Goal: Task Accomplishment & Management: Manage account settings

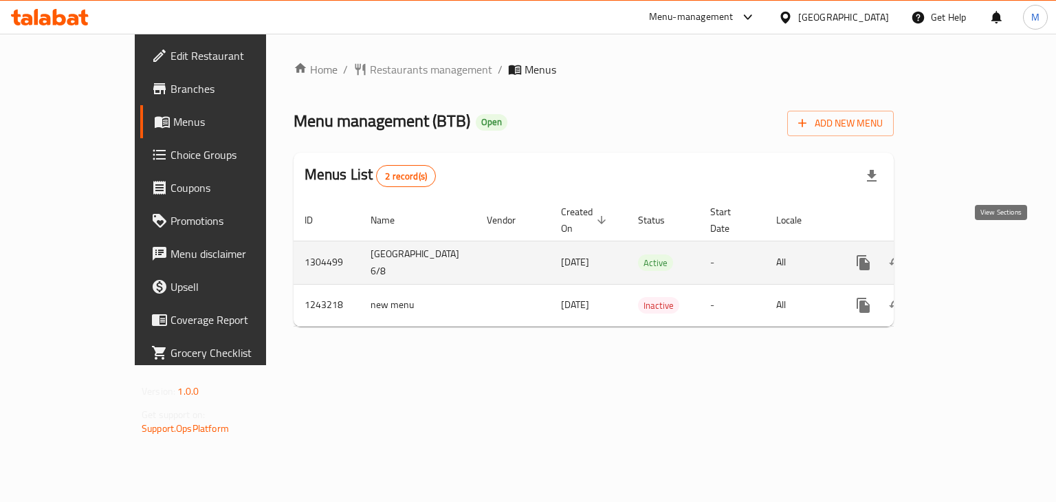
click at [971, 254] on icon "enhanced table" at bounding box center [962, 262] width 17 height 17
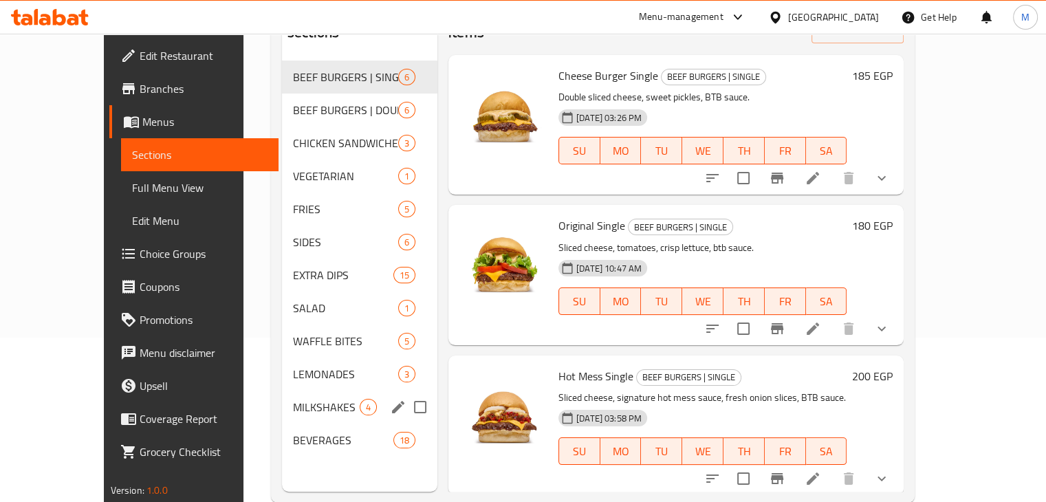
scroll to position [167, 0]
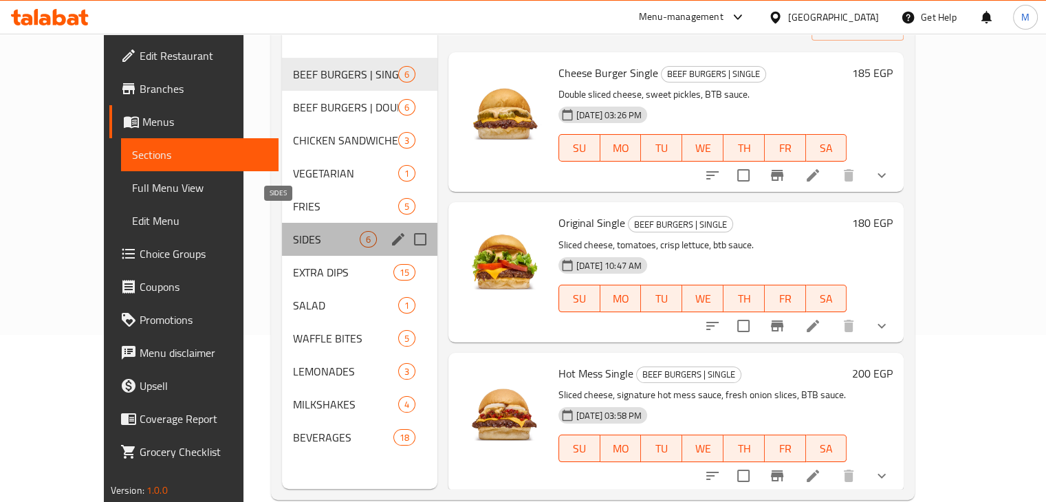
click at [293, 231] on span "SIDES" at bounding box center [326, 239] width 67 height 17
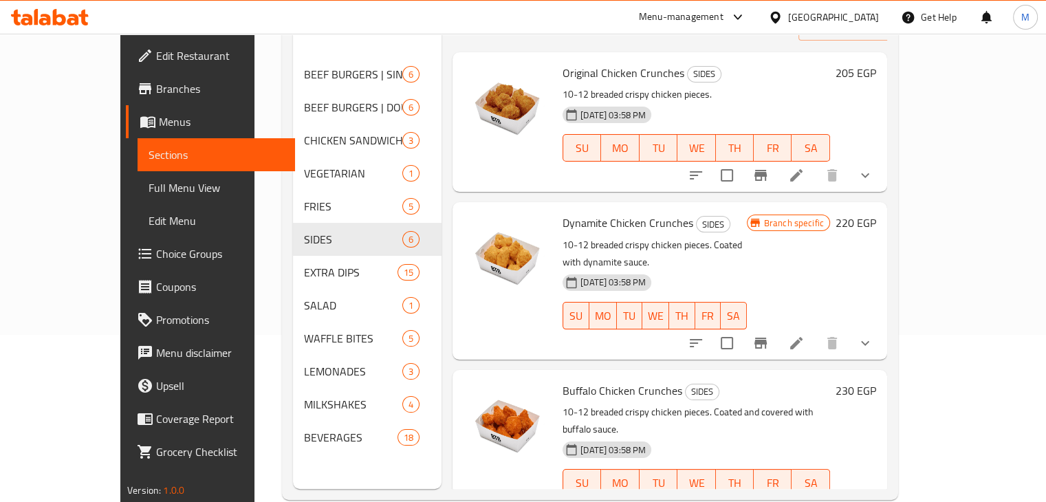
click at [156, 259] on span "Choice Groups" at bounding box center [220, 253] width 128 height 17
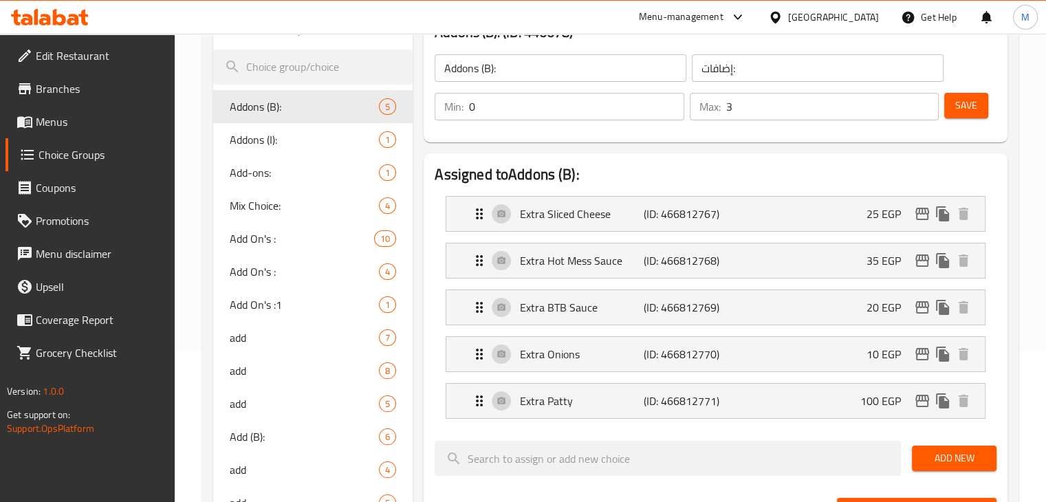
scroll to position [155, 0]
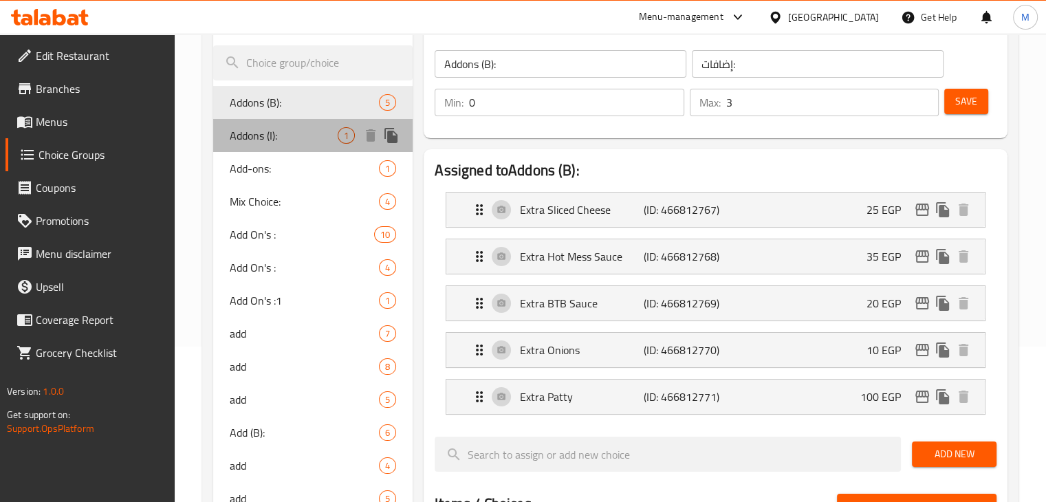
click at [296, 146] on div "Addons (I): 1" at bounding box center [313, 135] width 200 height 33
type input "Addons (I):"
type input "1"
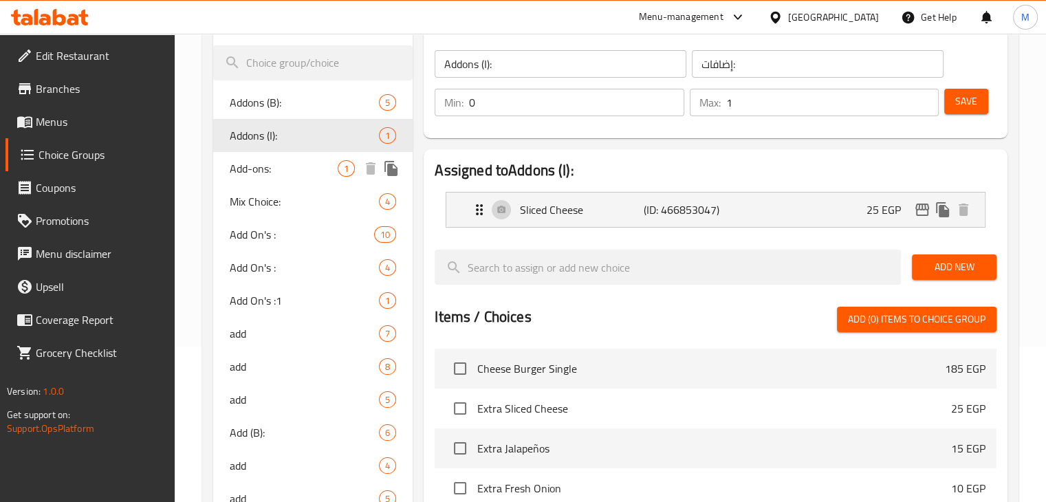
click at [287, 166] on span "Add-ons:" at bounding box center [284, 168] width 109 height 17
type input "Add-ons:"
type input "اضافات:"
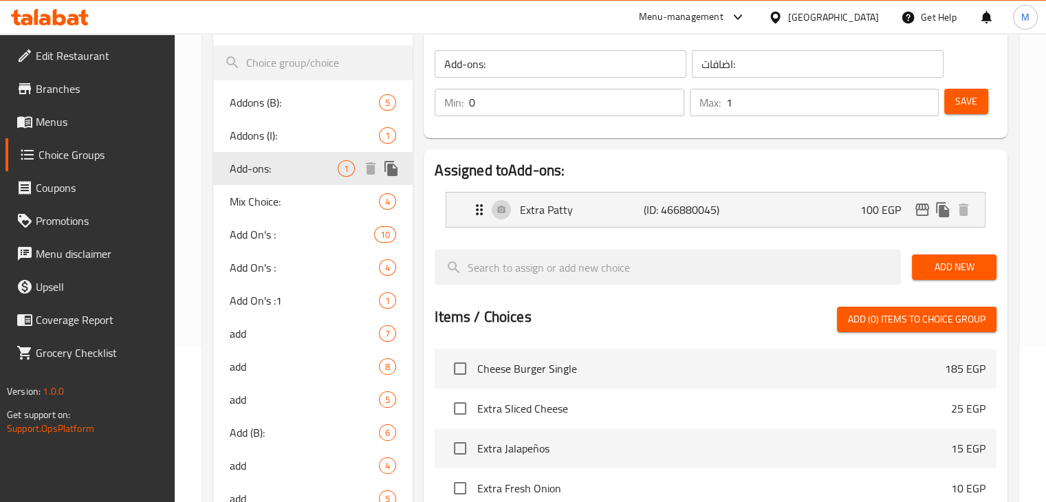
click at [277, 195] on span "Mix Choice:" at bounding box center [305, 201] width 150 height 17
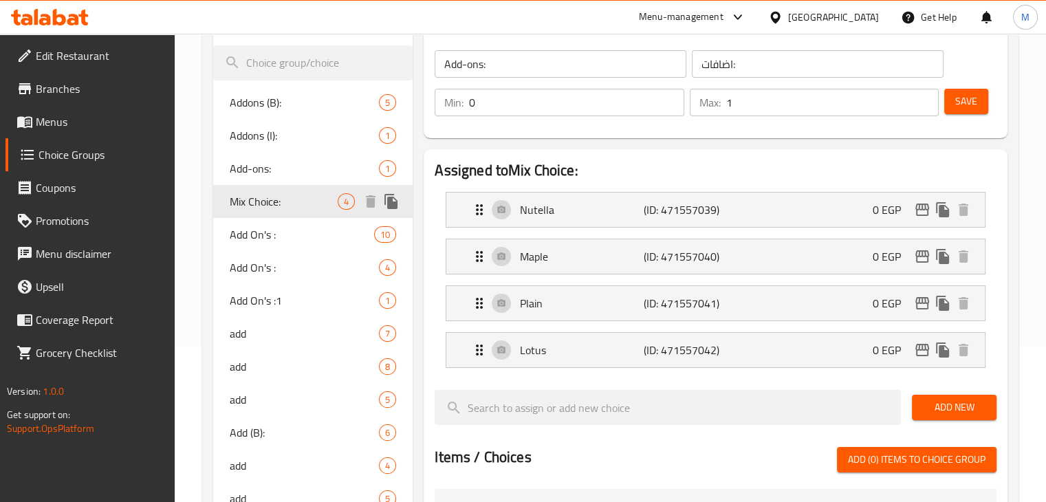
type input "Mix Choice:"
type input "مزيج الاختيار:"
type input "2"
click at [270, 231] on span "Add On's :" at bounding box center [282, 234] width 104 height 17
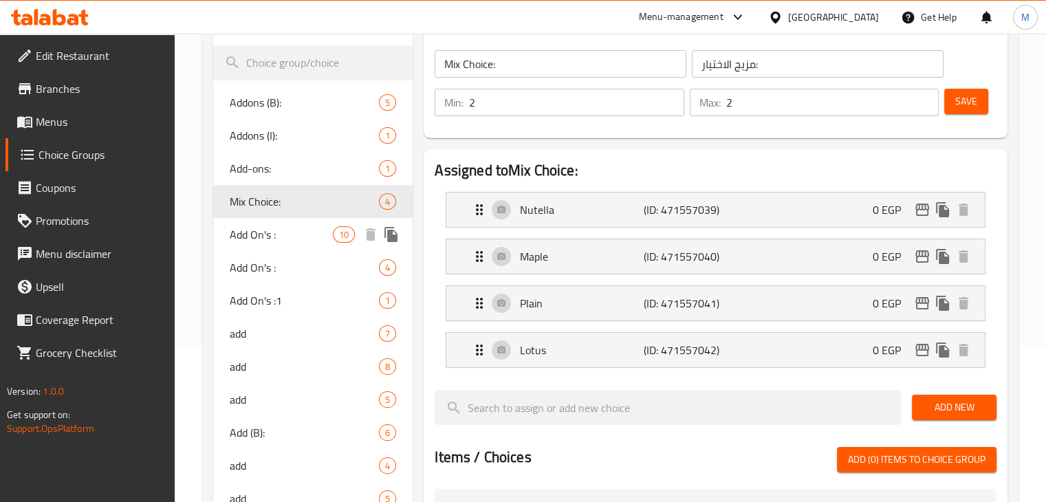
type input "Add On's :"
type input "الاضافات"
type input "0"
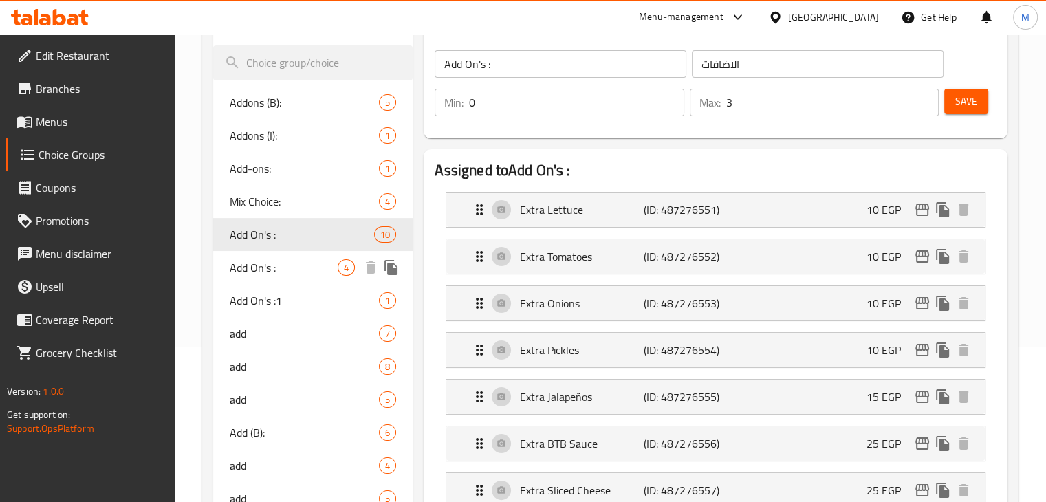
click at [270, 272] on span "Add On's :" at bounding box center [284, 267] width 109 height 17
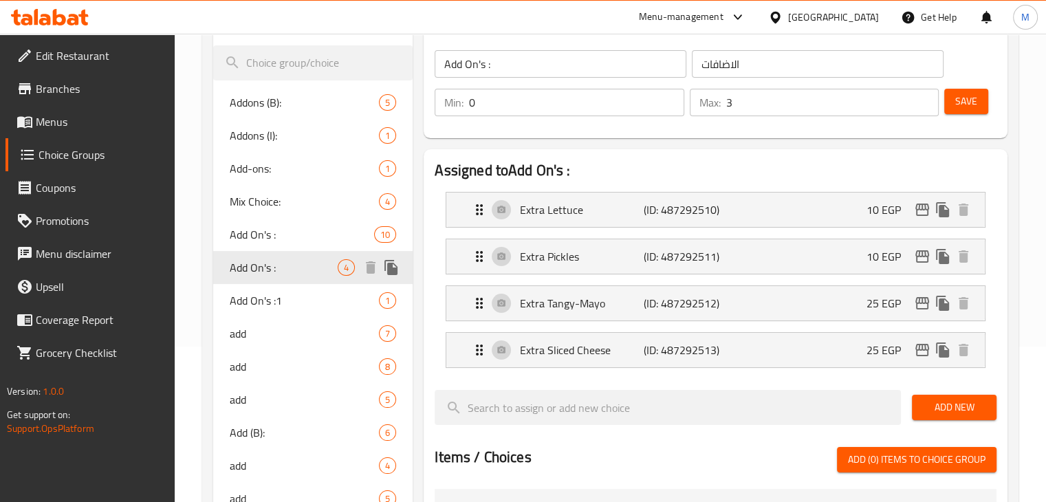
type input "2"
click at [308, 292] on span "Add On's :1" at bounding box center [284, 300] width 109 height 17
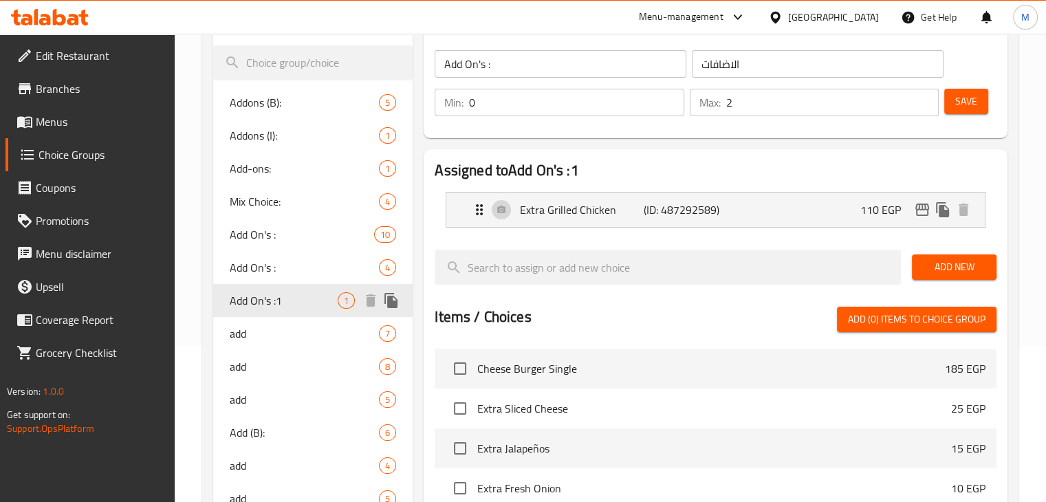
type input "Add On's :1"
type input "0"
click at [282, 328] on span "add" at bounding box center [305, 333] width 150 height 17
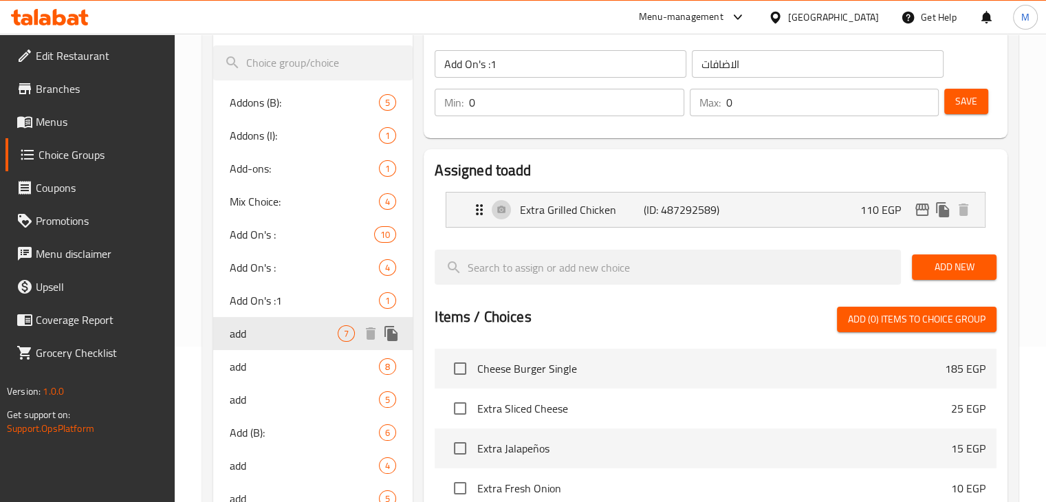
type input "add"
type input "الاضافة"
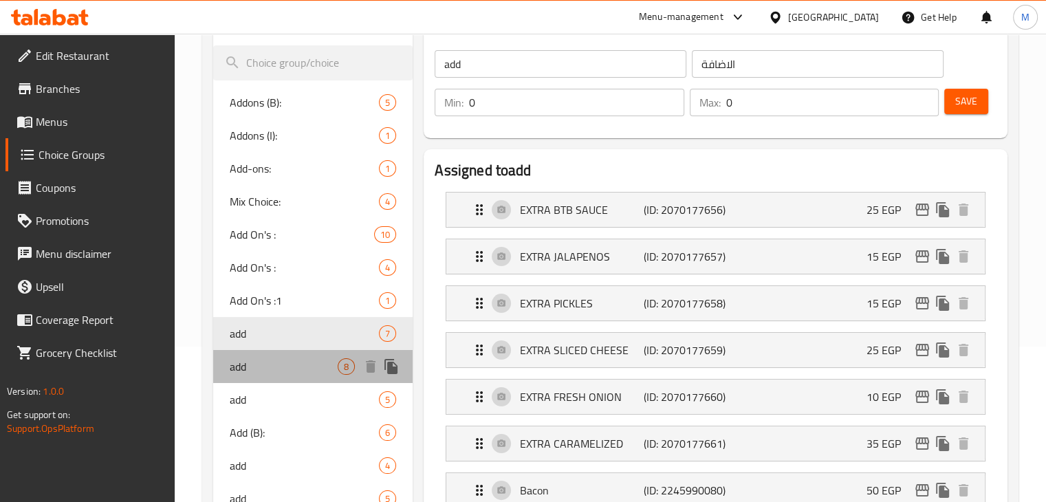
click at [316, 370] on span "add" at bounding box center [284, 366] width 109 height 17
type input "add"
type input "الاضافة"
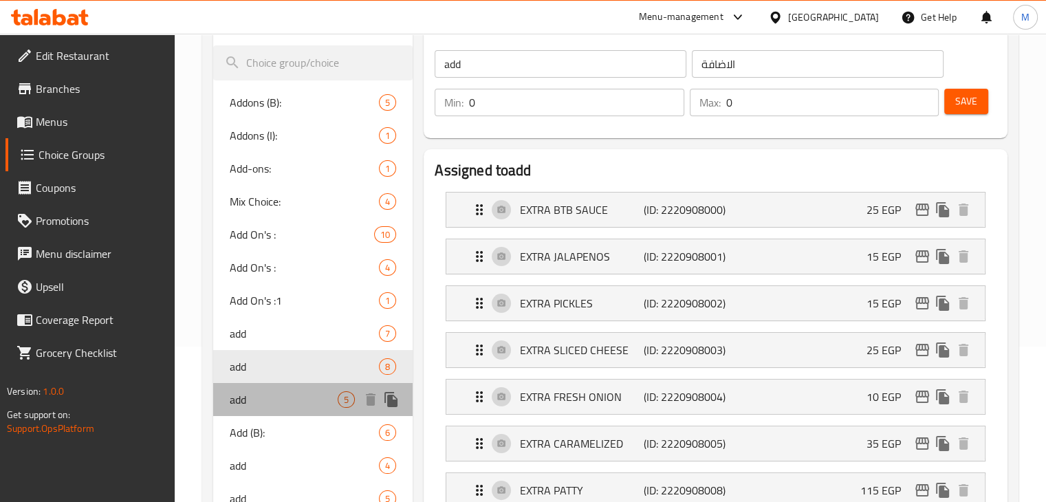
click at [281, 391] on span "add" at bounding box center [284, 399] width 109 height 17
type input "add"
type input "الاضافة"
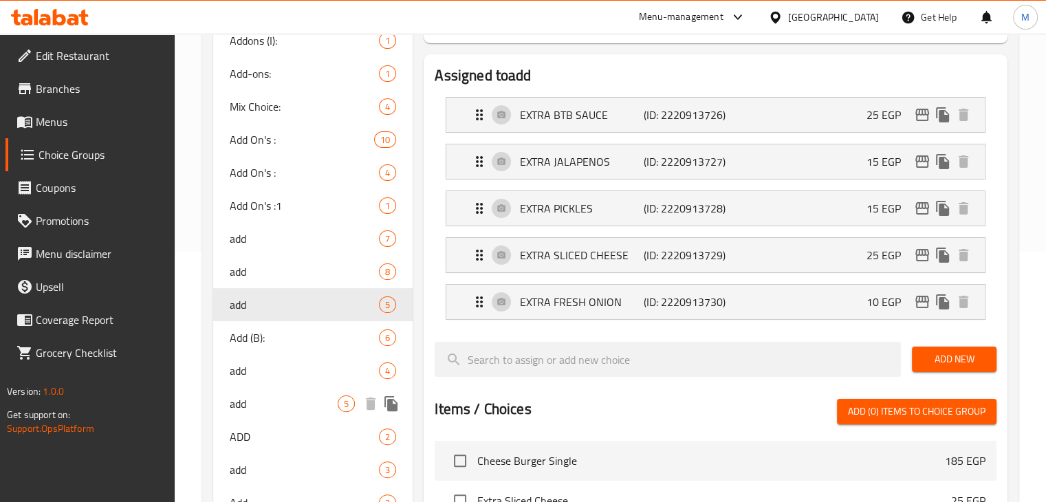
scroll to position [250, 0]
click at [281, 330] on span "Add (B):" at bounding box center [284, 337] width 109 height 17
type input "Add (B):"
type input "الاضافة"
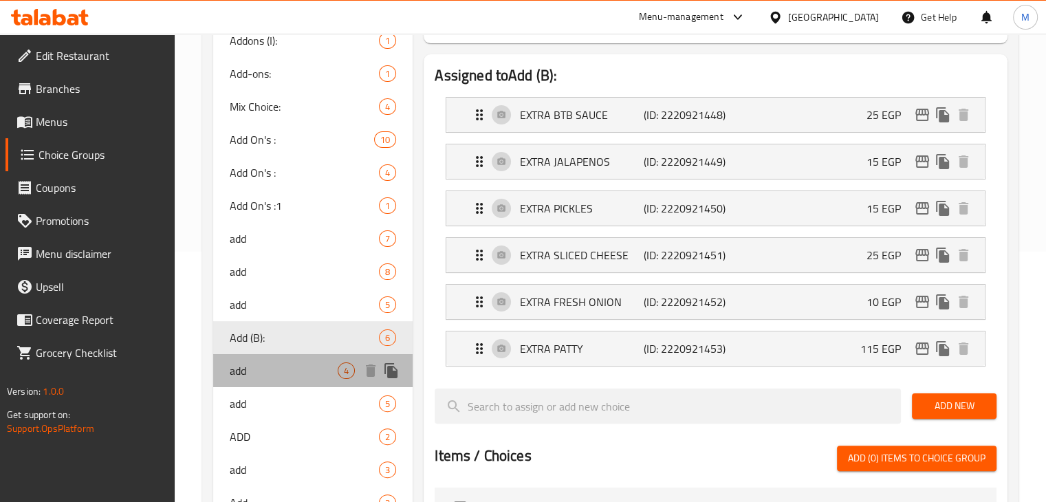
click at [271, 360] on div "add 4" at bounding box center [313, 370] width 200 height 33
type input "add"
type input "الاضافة"
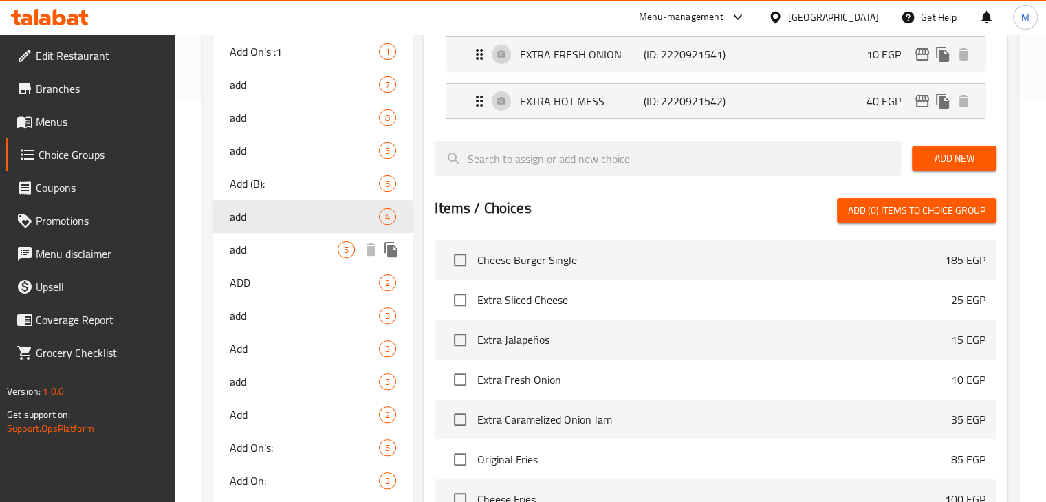
scroll to position [407, 0]
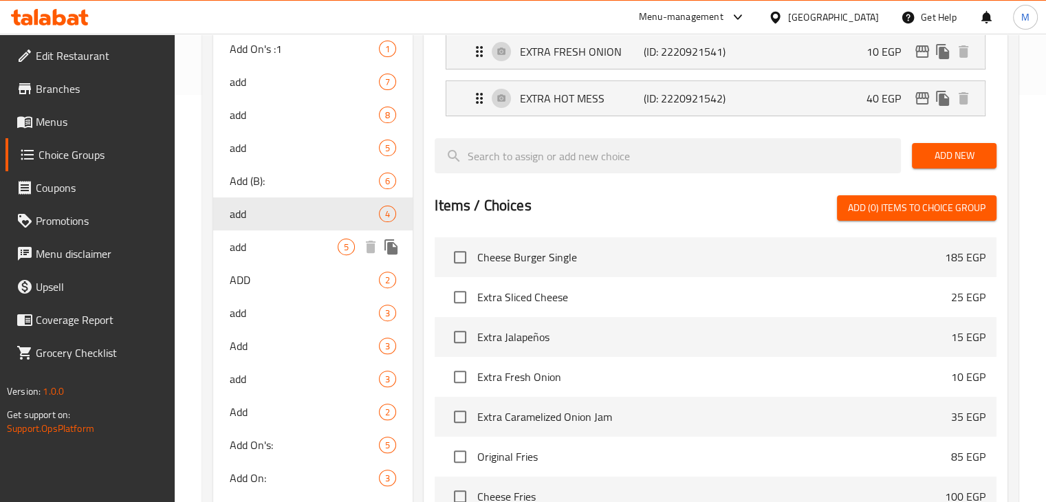
click at [276, 245] on span "add" at bounding box center [284, 247] width 109 height 17
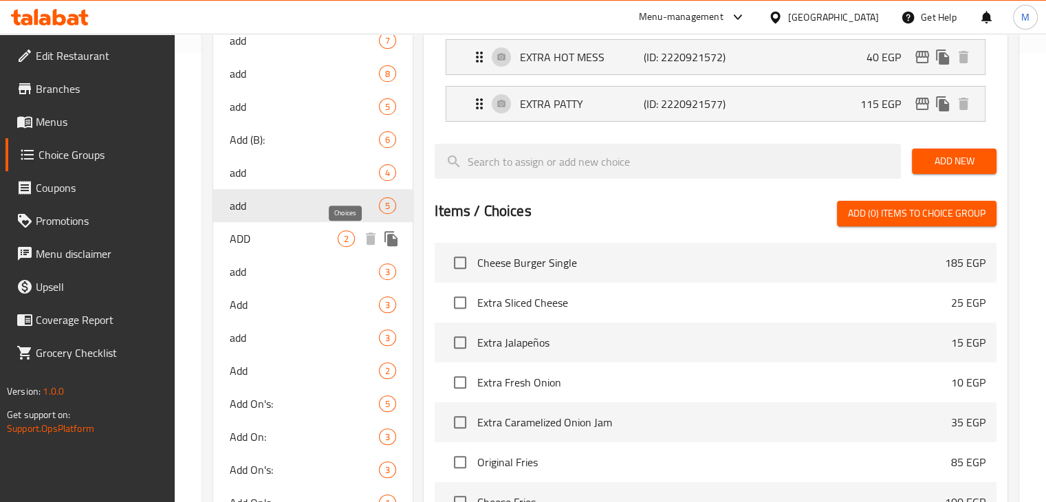
scroll to position [481, 0]
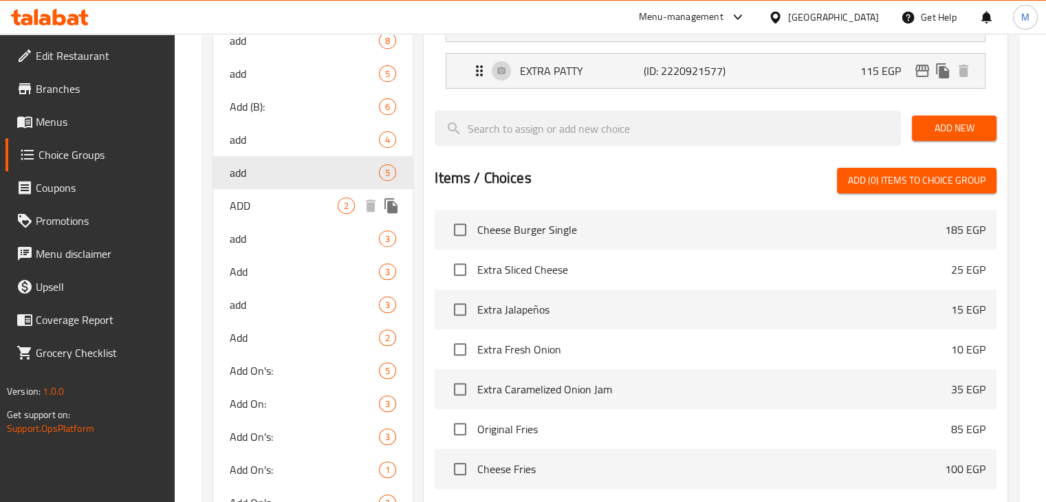
click at [300, 213] on div "ADD 2" at bounding box center [313, 205] width 200 height 33
type input "ADD"
type input "الاضافة"
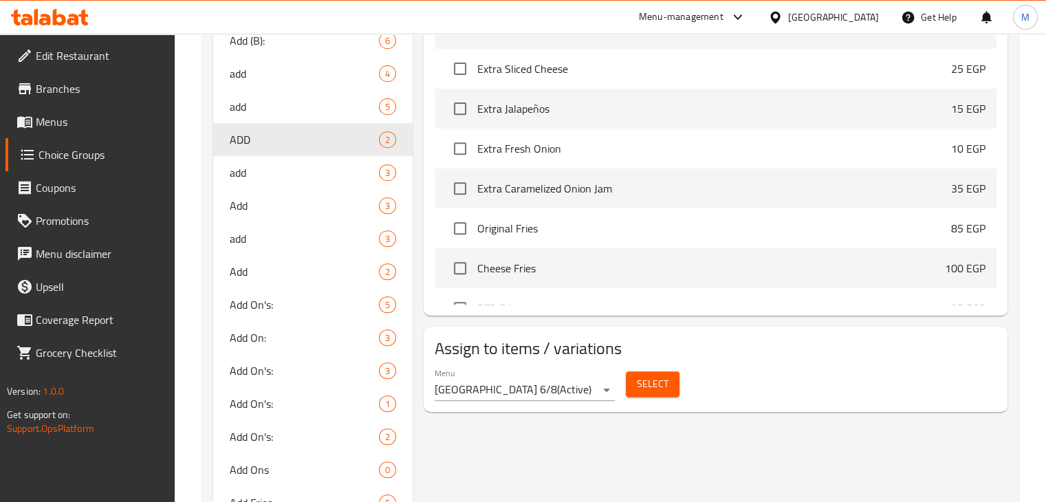
scroll to position [550, 0]
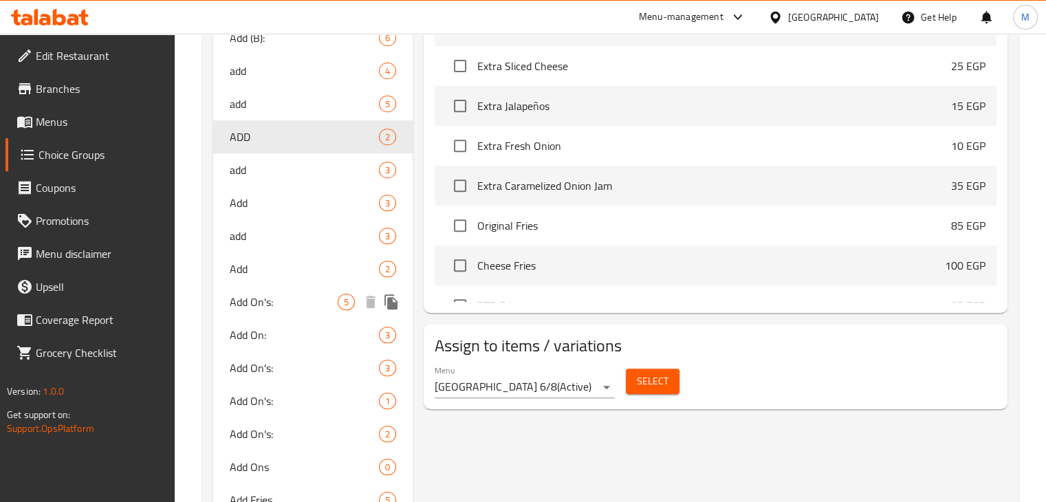
click at [284, 292] on div "Add On's: 5" at bounding box center [313, 301] width 200 height 33
type input "Add On's:"
type input "الاضافات"
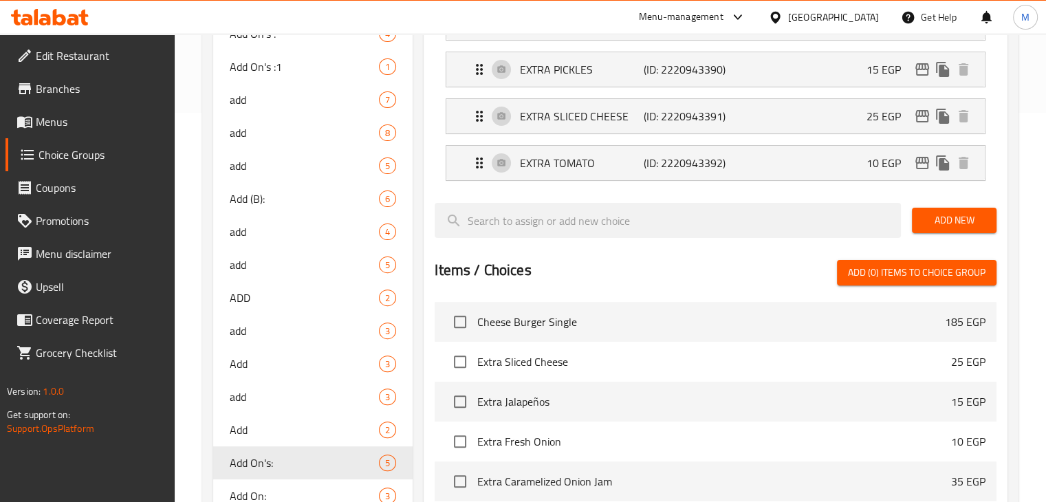
scroll to position [386, 0]
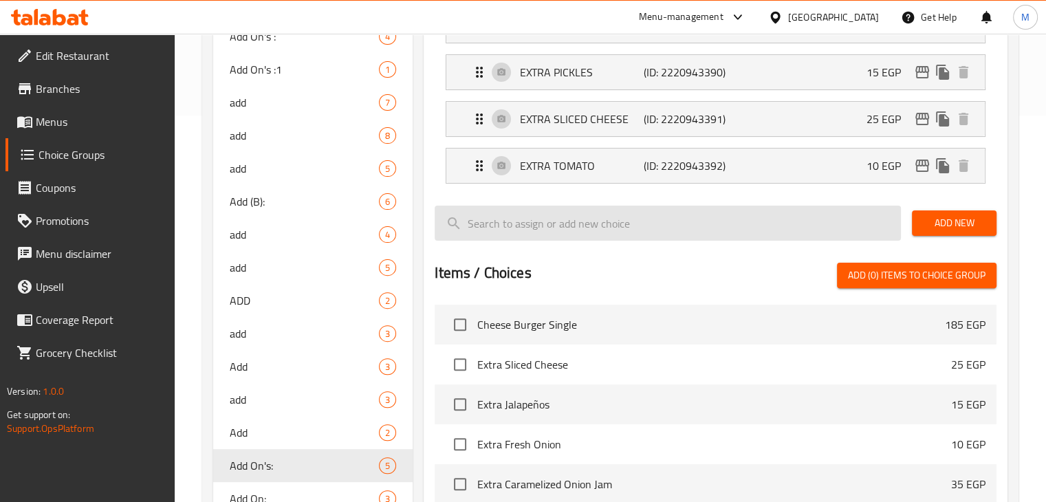
click at [600, 225] on input "search" at bounding box center [668, 223] width 466 height 35
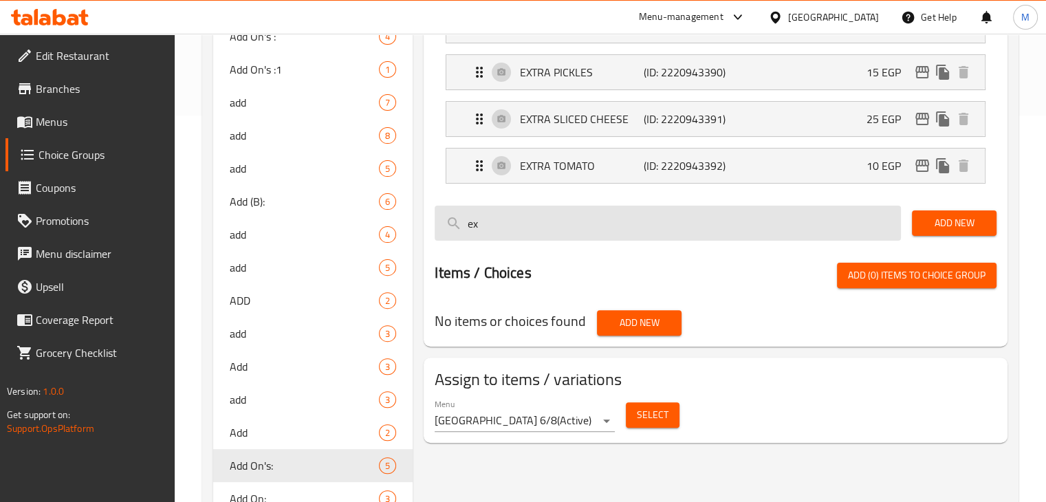
type input "e"
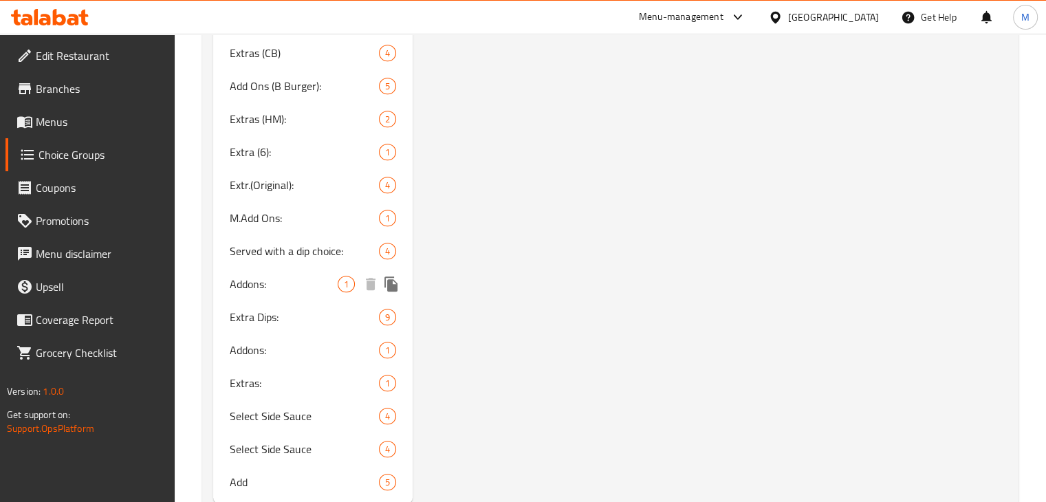
scroll to position [1136, 0]
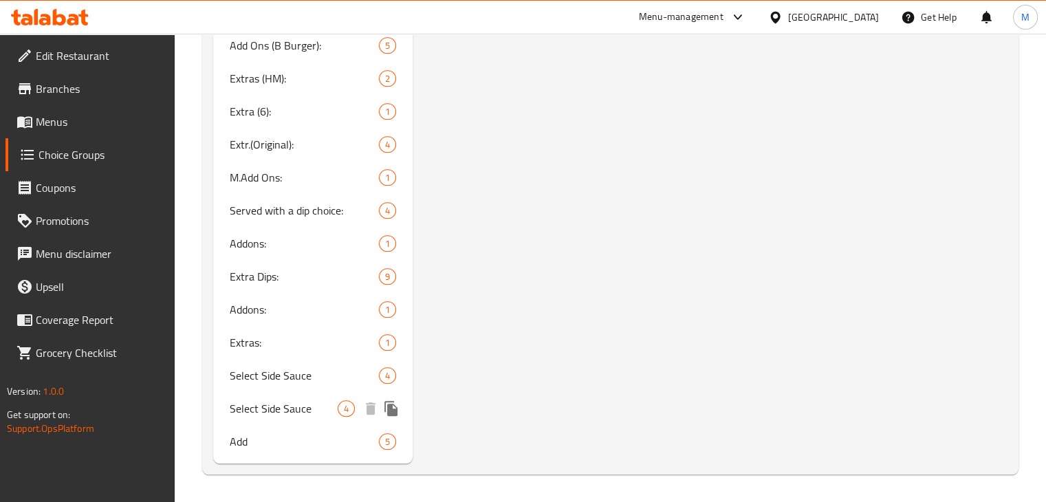
type input "pickl"
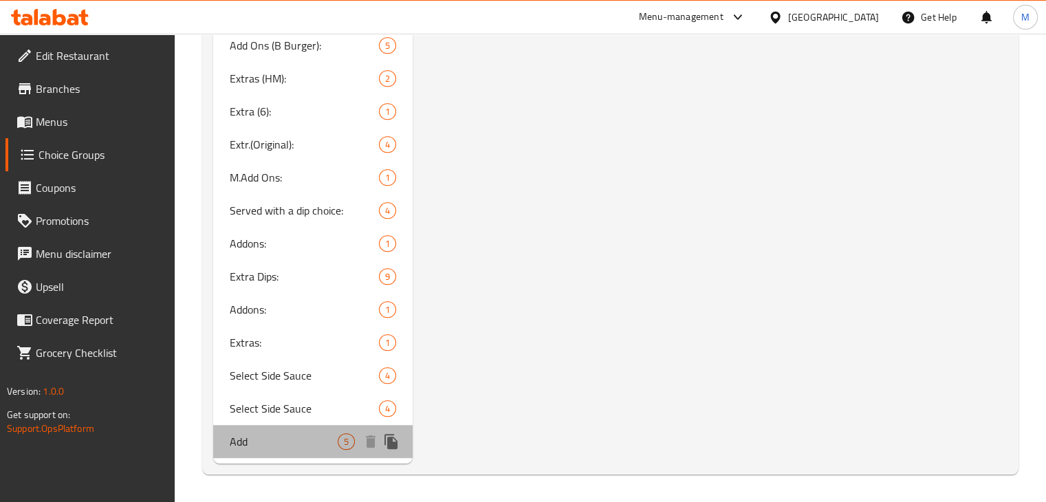
click at [279, 437] on span "Add" at bounding box center [284, 441] width 109 height 17
type input "Add"
type input "اضافة"
type input "5"
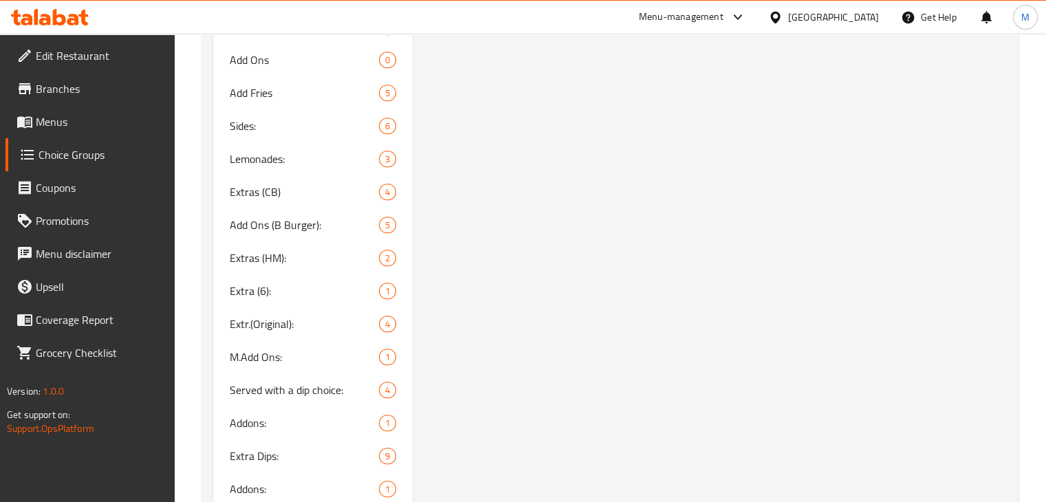
scroll to position [956, 0]
drag, startPoint x: 578, startPoint y: 199, endPoint x: 304, endPoint y: 223, distance: 274.7
click at [304, 223] on span "Add Ons (B Burger):" at bounding box center [305, 226] width 150 height 17
type input "Add Ons (B Burger):"
type input "اضافات (برجر لحم):"
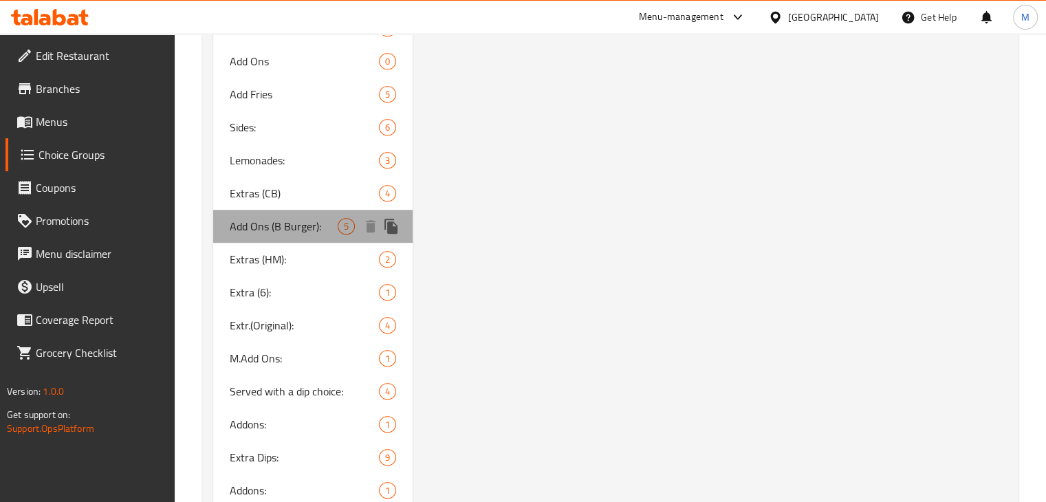
click at [304, 223] on span "Add Ons (B Burger):" at bounding box center [284, 226] width 109 height 17
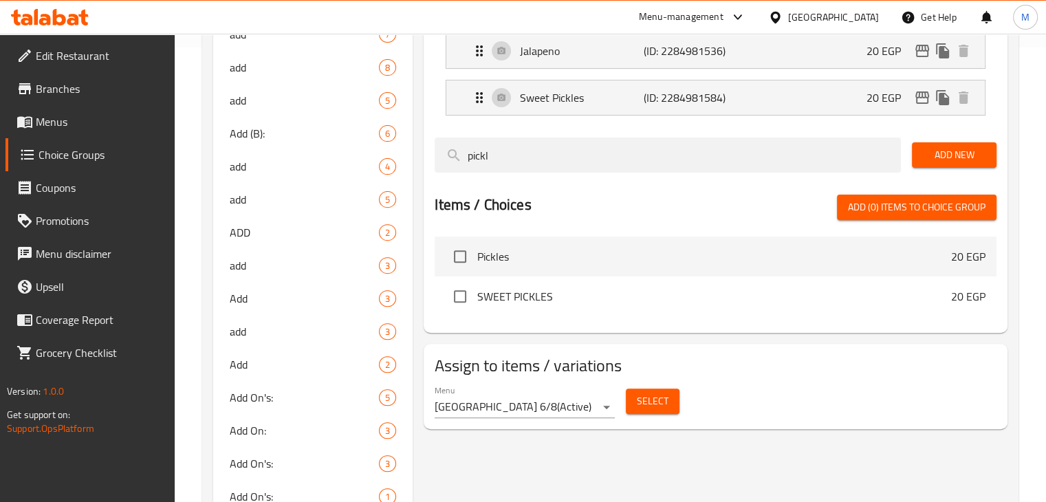
scroll to position [239, 0]
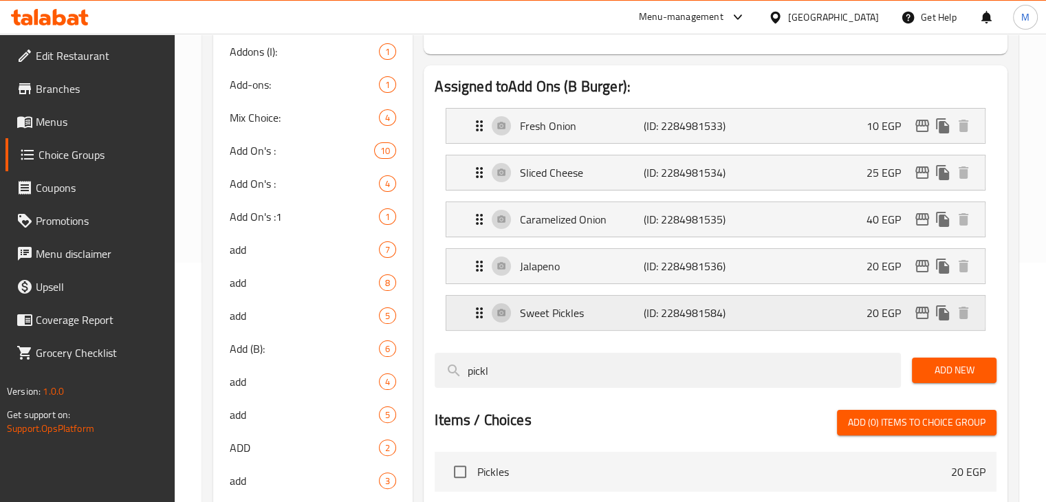
click at [778, 309] on div "Sweet Pickles (ID: 2284981584) 20 EGP" at bounding box center [719, 313] width 497 height 34
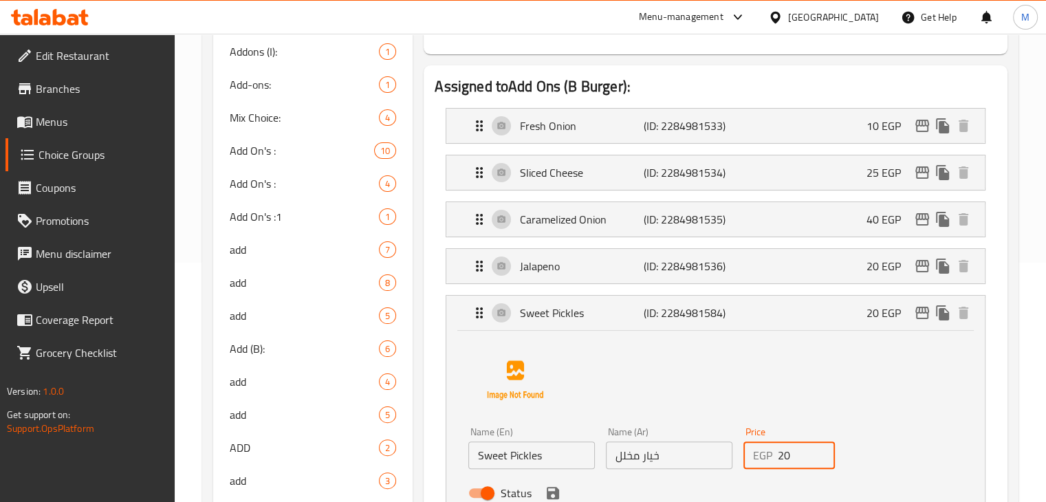
drag, startPoint x: 787, startPoint y: 454, endPoint x: 760, endPoint y: 465, distance: 29.0
click at [760, 465] on div "EGP 20 Price" at bounding box center [789, 455] width 92 height 28
type input "15"
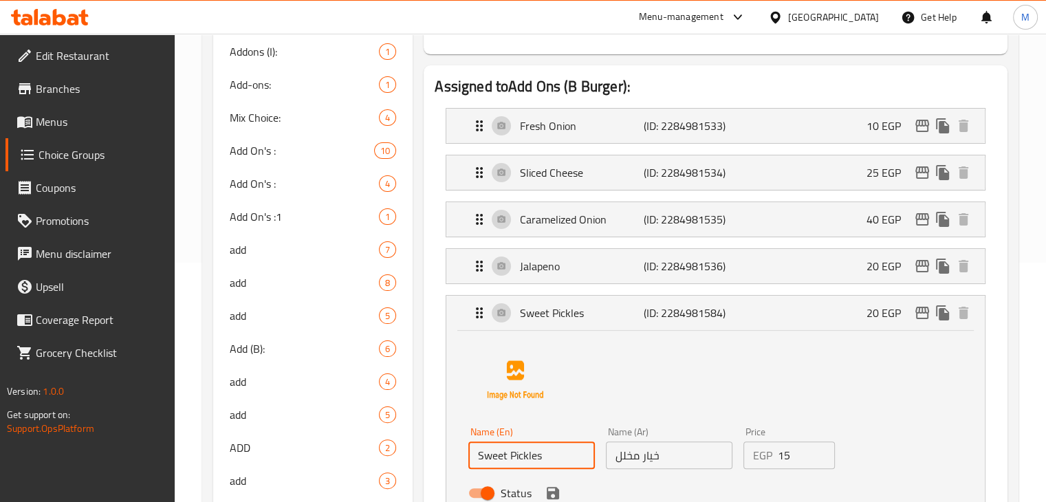
drag, startPoint x: 507, startPoint y: 455, endPoint x: 468, endPoint y: 454, distance: 38.5
click at [468, 454] on input "Sweet Pickles" at bounding box center [531, 455] width 127 height 28
click at [558, 490] on icon "save" at bounding box center [553, 493] width 12 height 12
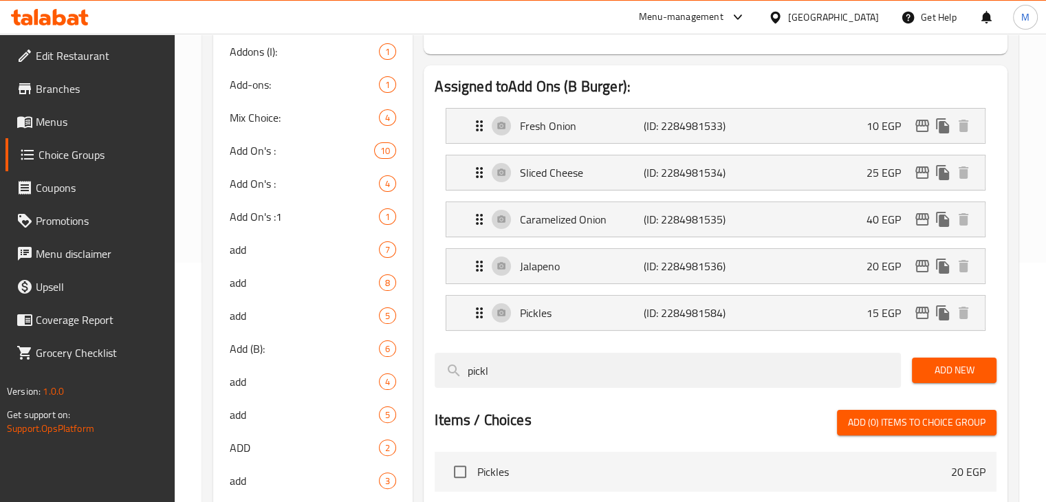
type input "Pickles"
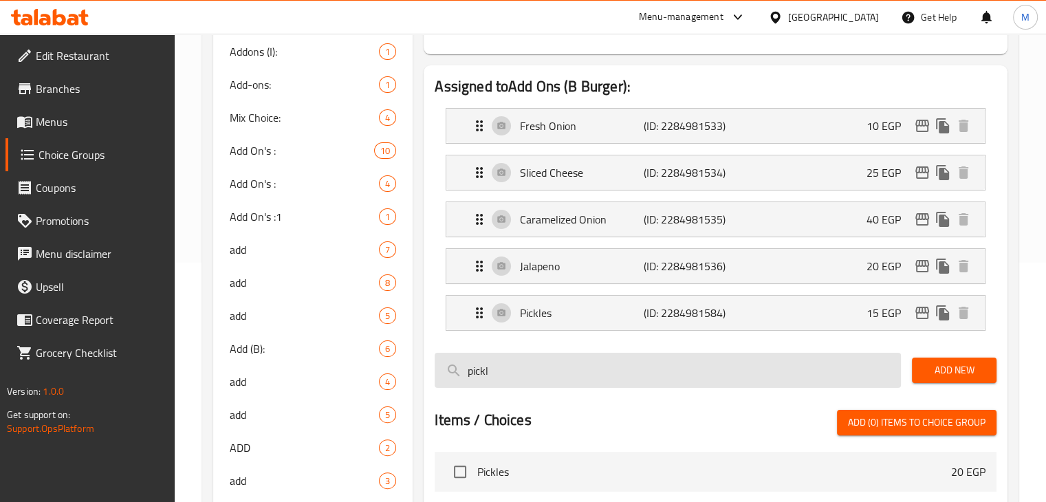
scroll to position [0, 0]
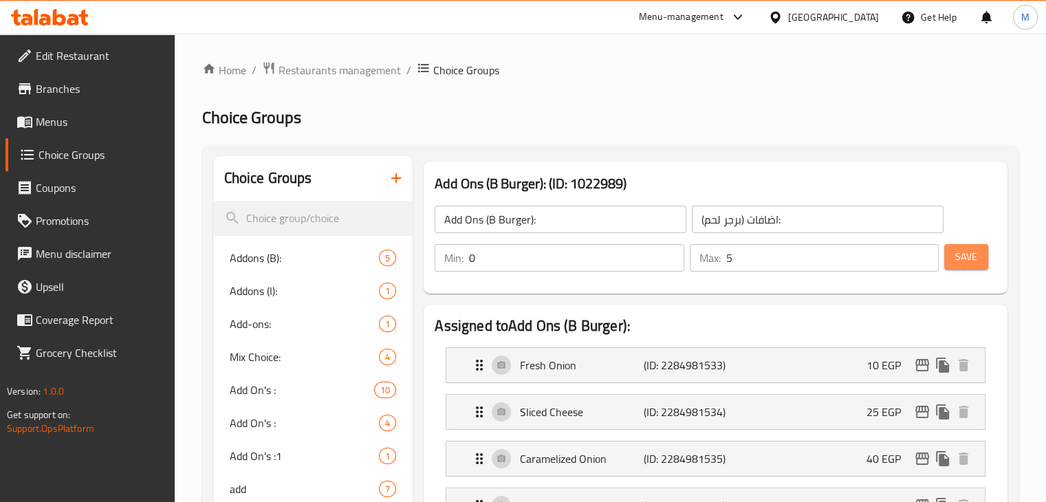
click at [958, 260] on span "Save" at bounding box center [966, 256] width 22 height 17
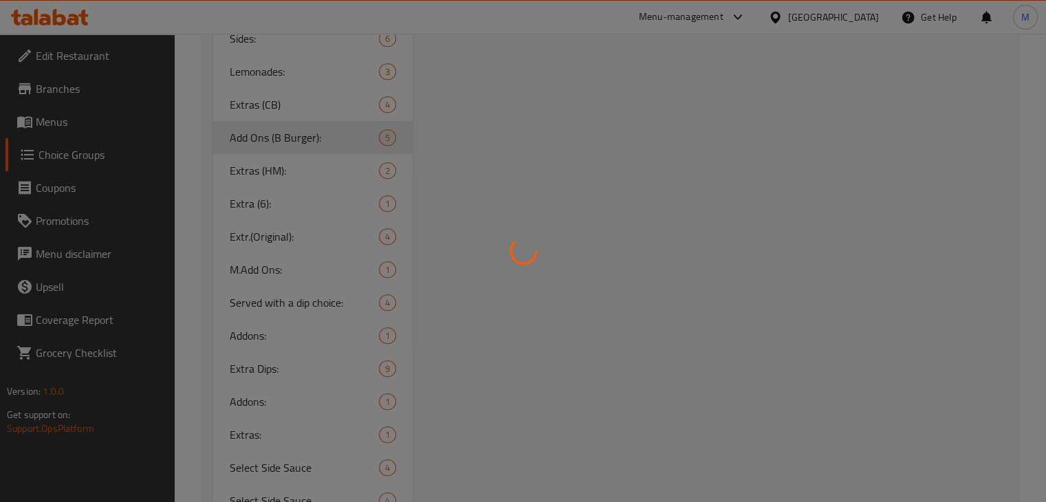
scroll to position [1136, 0]
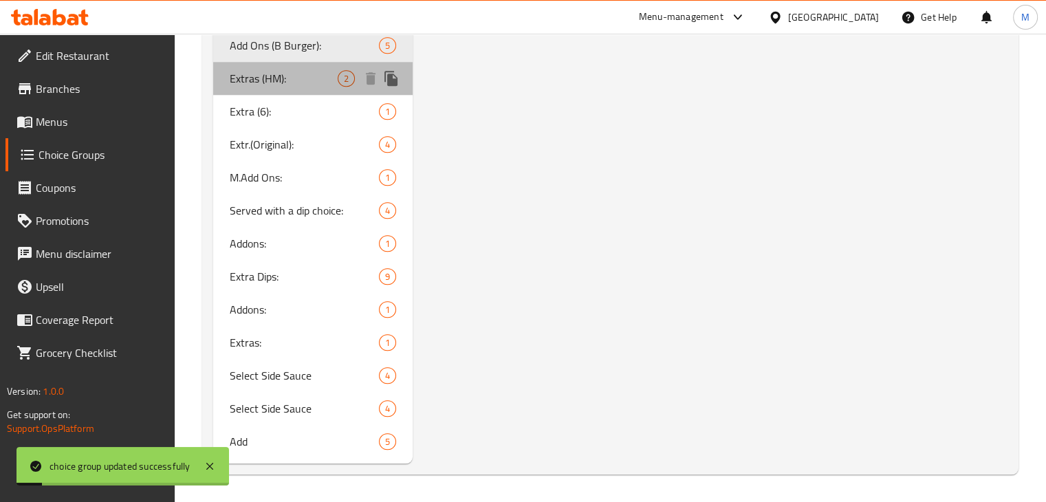
click at [300, 85] on span "Extras (HM):" at bounding box center [284, 78] width 109 height 17
type input "Extras (HM):"
type input "اضافات (هوت مس):"
type input "2"
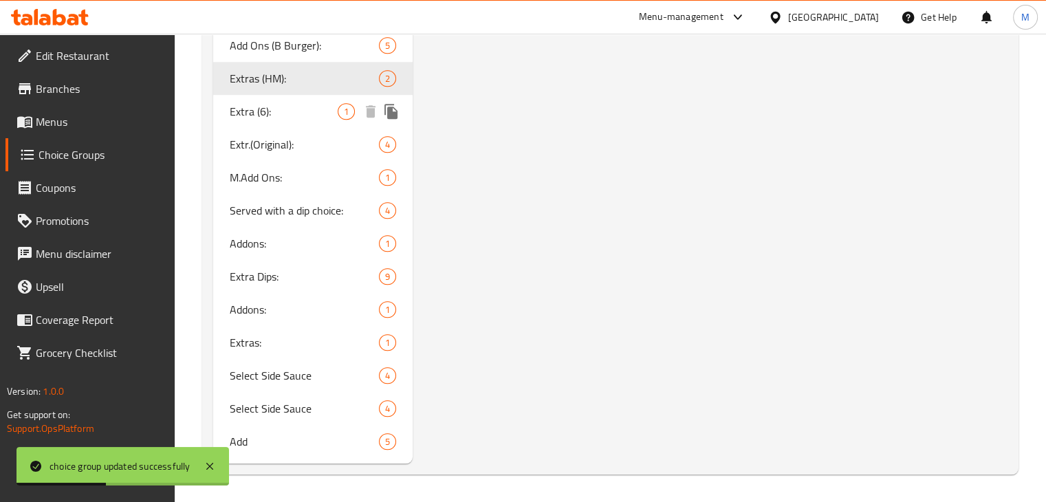
click at [304, 116] on span "Extra (6):" at bounding box center [284, 111] width 109 height 17
type input "Extra (6):"
type input "اضافات (6):"
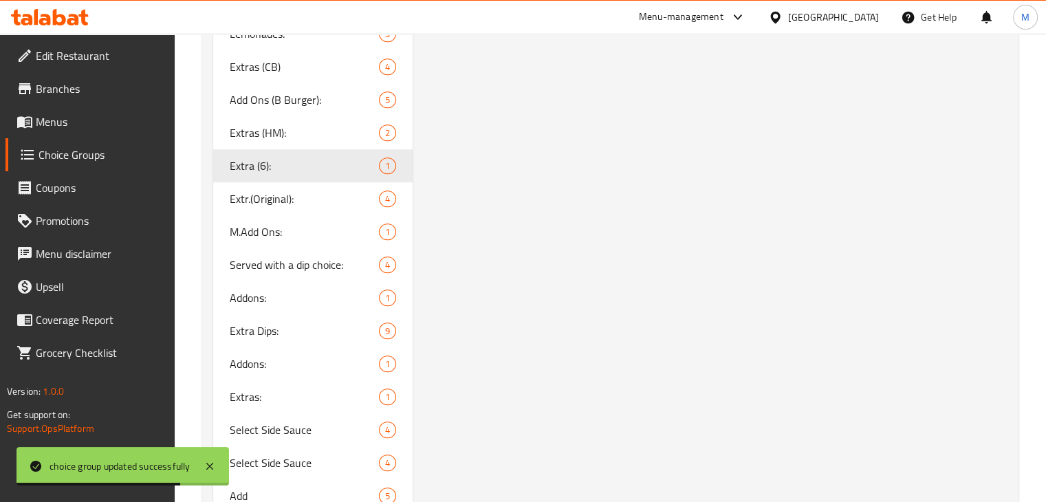
scroll to position [1090, 0]
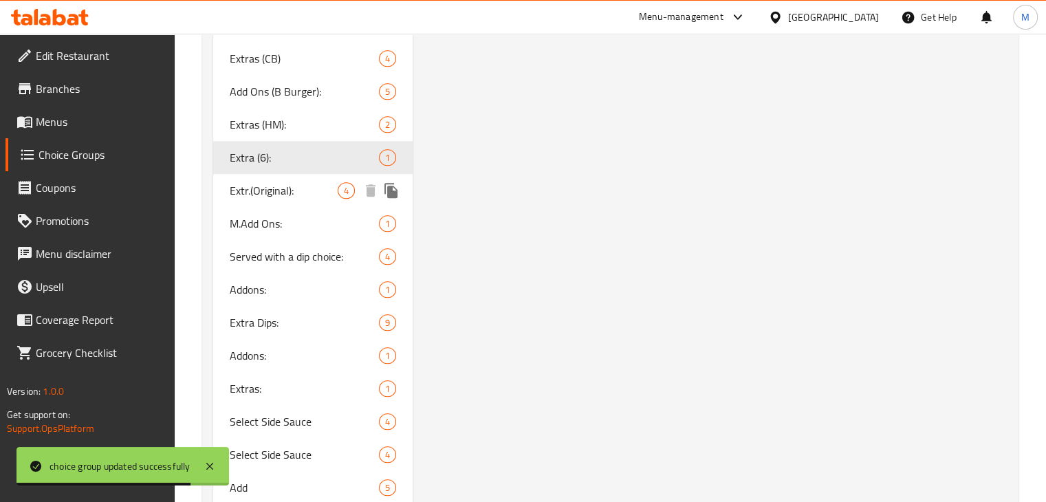
click at [292, 186] on span "Extr.(Original):" at bounding box center [284, 190] width 109 height 17
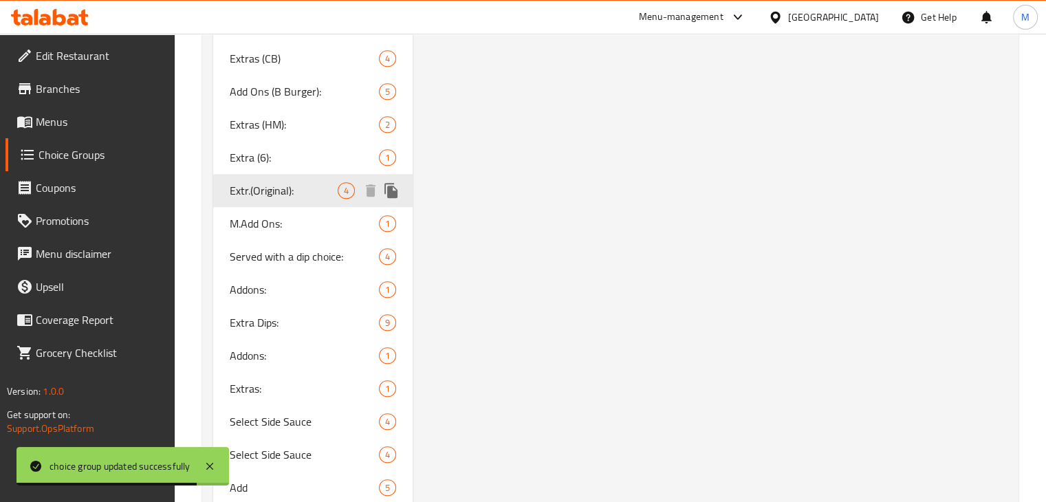
type input "Extr.(Original):"
type input "اكسترا (اوريجينال):"
type input "4"
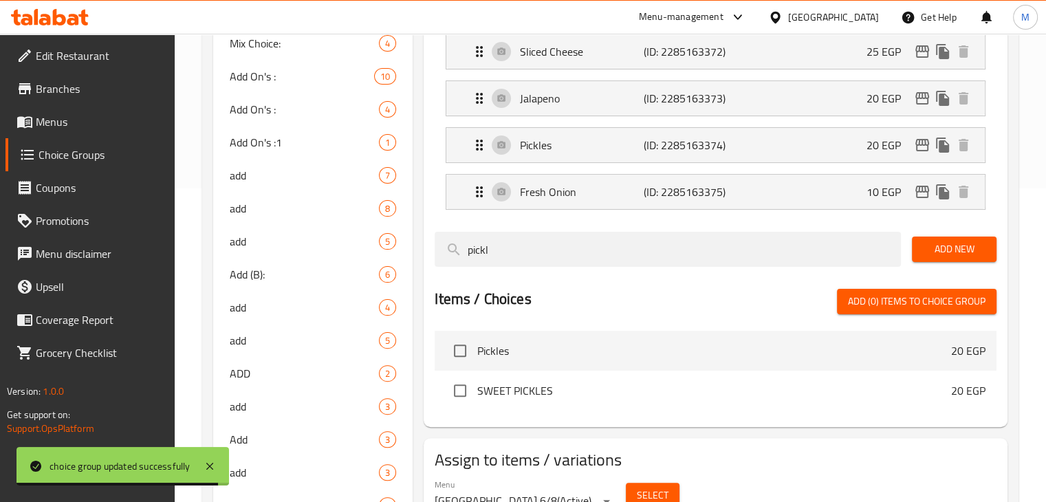
scroll to position [303, 0]
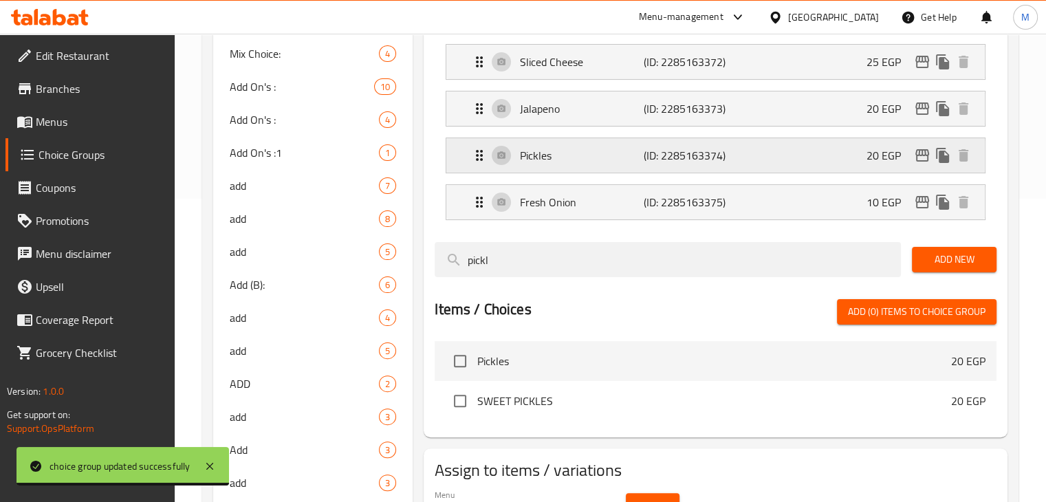
click at [703, 155] on p "(ID: 2285163374)" at bounding box center [685, 155] width 83 height 17
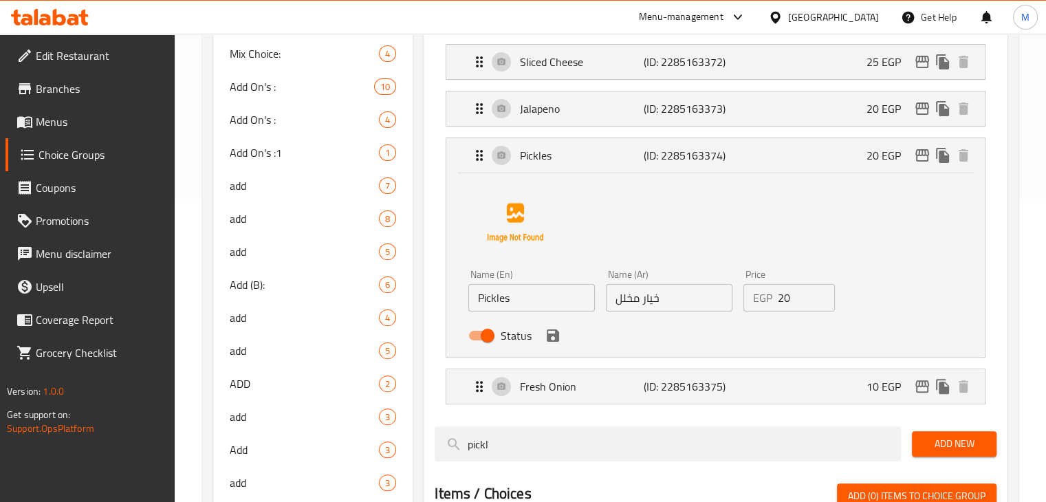
click at [806, 300] on input "20" at bounding box center [807, 298] width 58 height 28
type input "2"
click at [556, 338] on icon "save" at bounding box center [553, 335] width 12 height 12
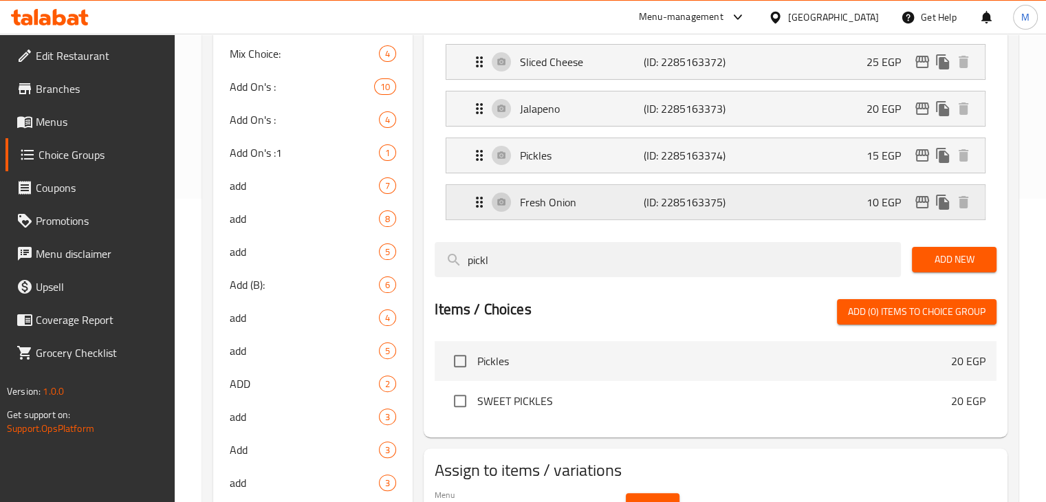
type input "15"
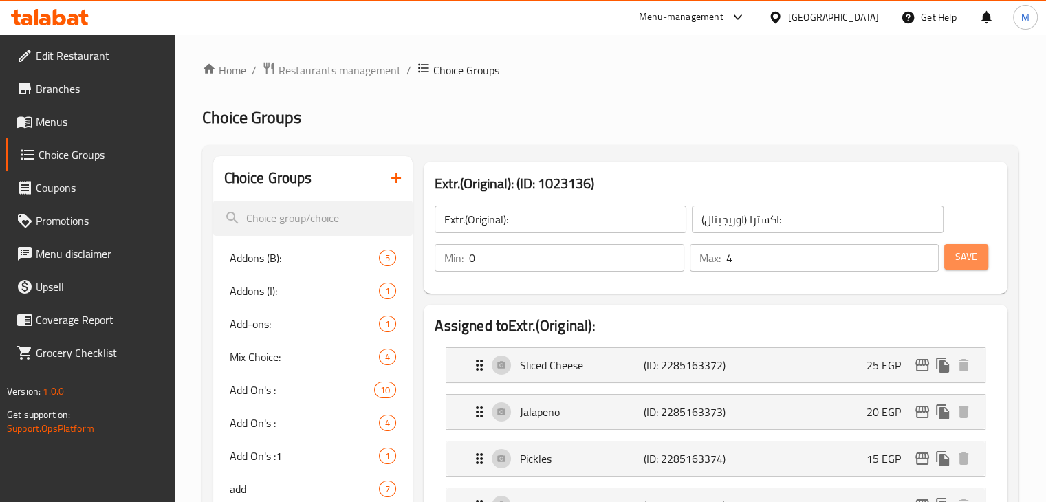
click at [974, 248] on span "Save" at bounding box center [966, 256] width 22 height 17
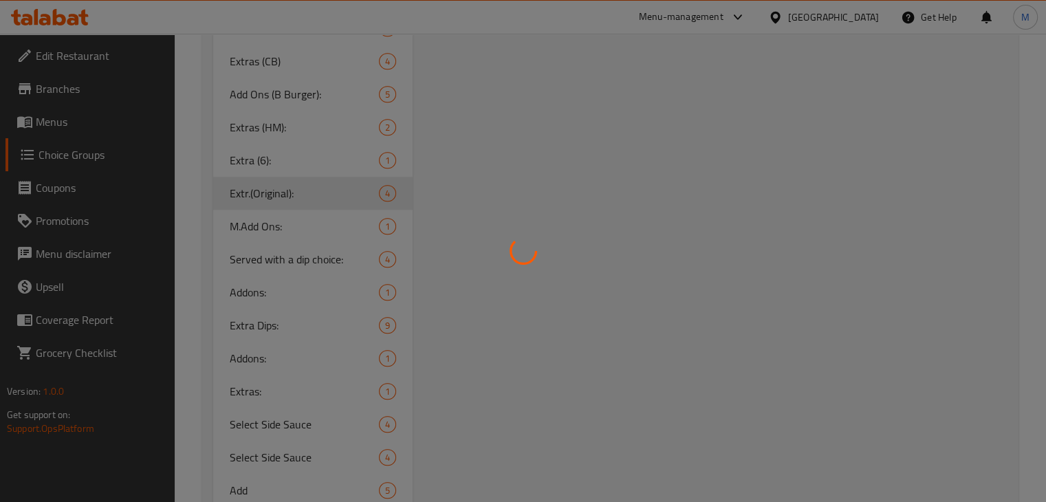
scroll to position [1090, 0]
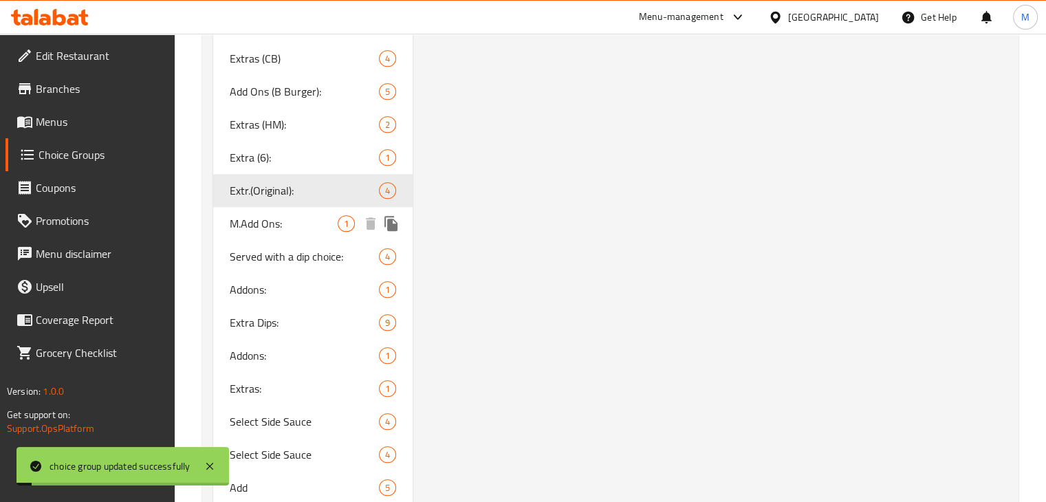
click at [311, 220] on span "M.Add Ons:" at bounding box center [284, 223] width 109 height 17
type input "M.Add Ons:"
type input "اضافة:"
type input "1"
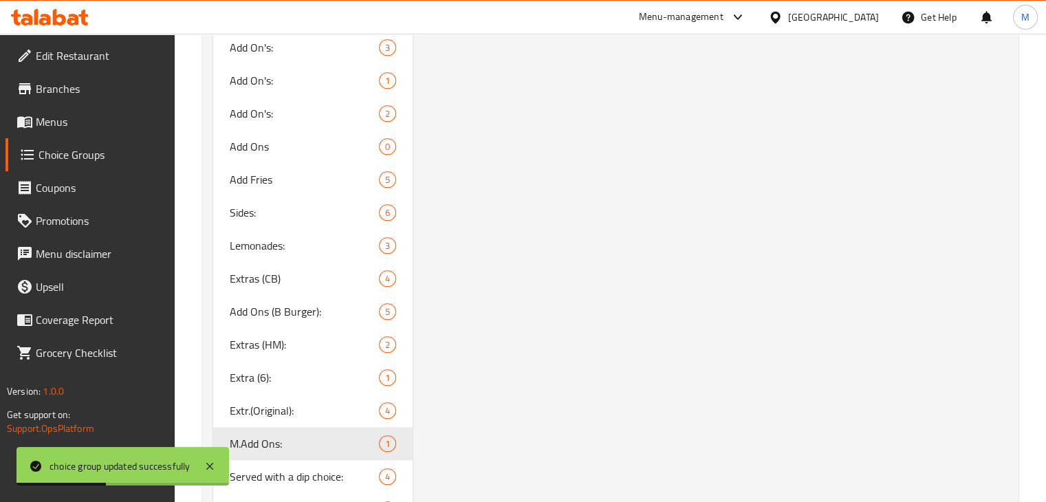
scroll to position [1027, 0]
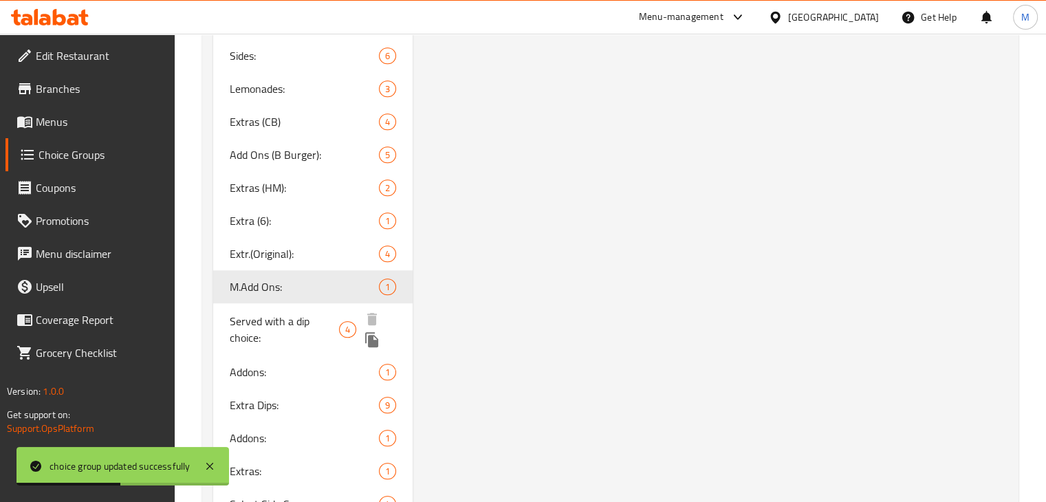
click at [253, 342] on span "Served with a dip choice:" at bounding box center [285, 329] width 110 height 33
type input "Served with a dip choice:"
type input "يتم تقديمه مع اختيار الصلصة:"
type input "1"
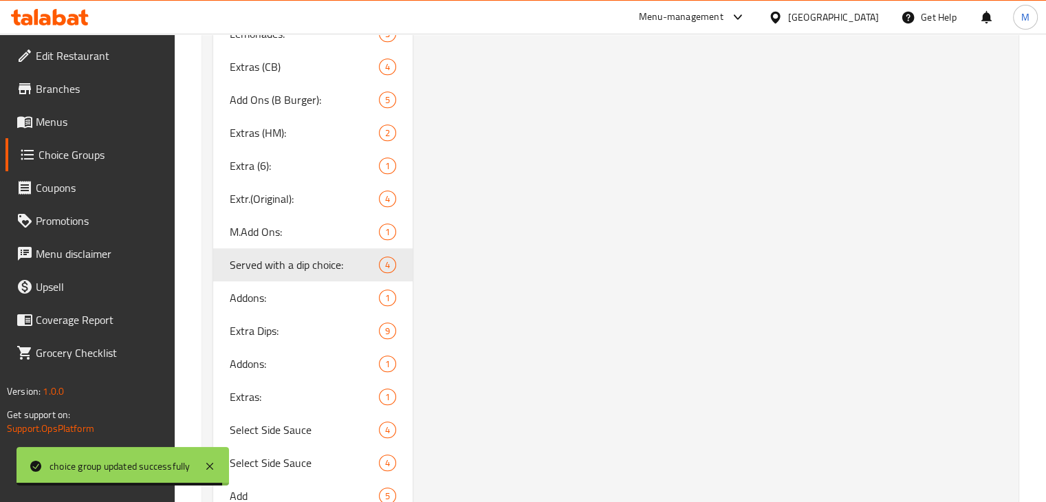
scroll to position [1083, 0]
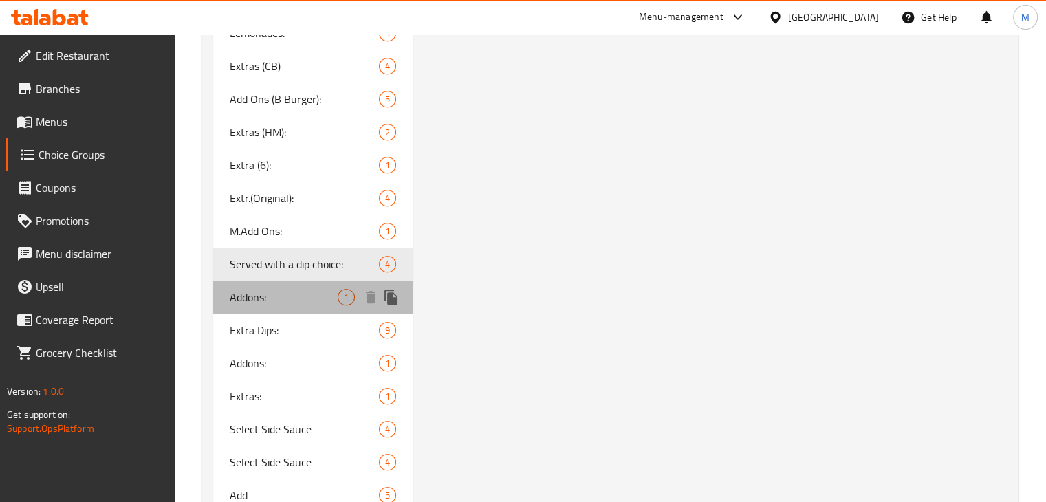
click at [244, 302] on span "Addons:" at bounding box center [284, 297] width 109 height 17
type input "Addons:"
type input "الإضافات:"
type input "0"
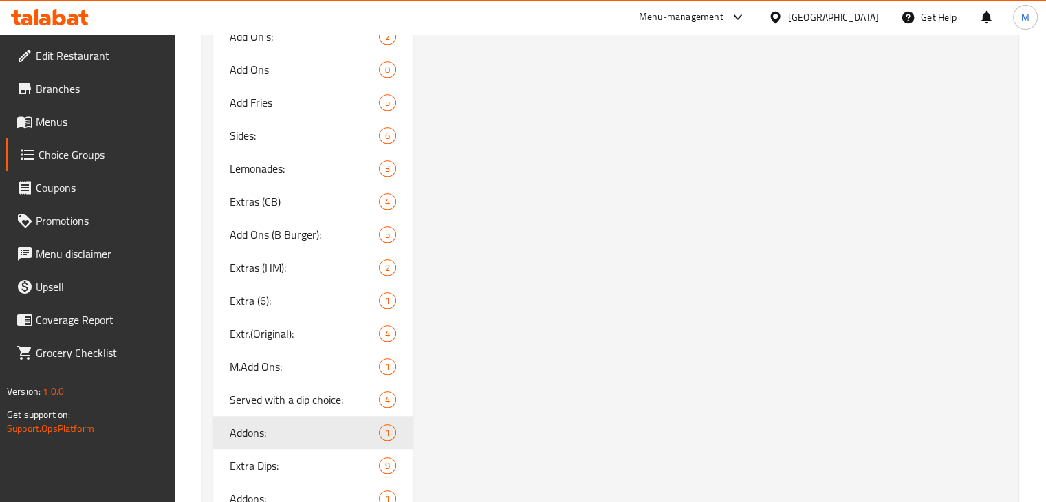
scroll to position [990, 0]
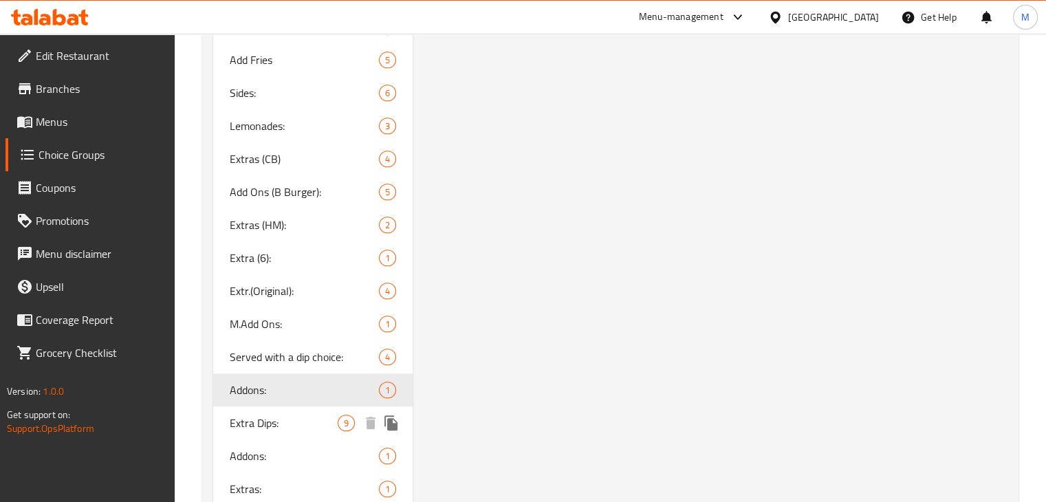
click at [243, 435] on div "Extra Dips: 9" at bounding box center [313, 422] width 200 height 33
type input "Extra Dips:"
type input "صوصات إضافية:"
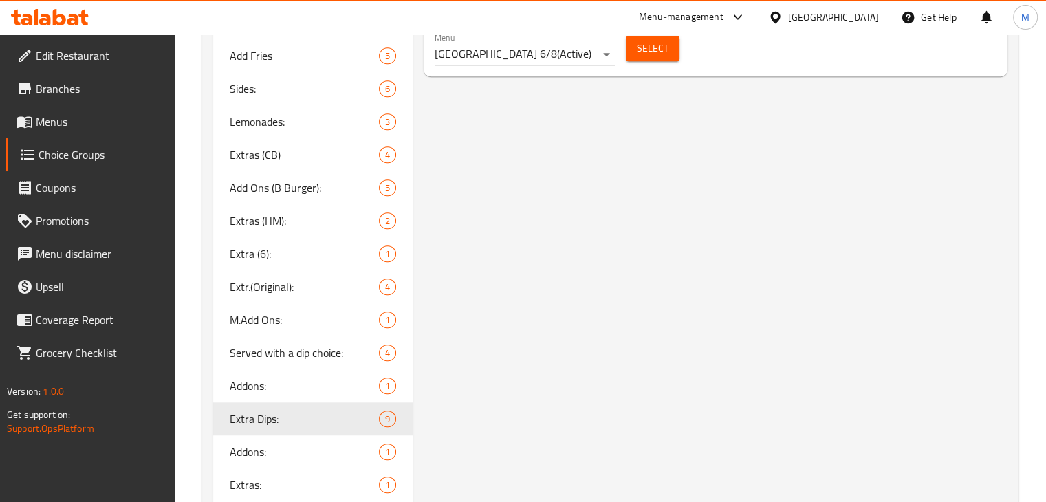
scroll to position [995, 0]
click at [264, 446] on span "Addons:" at bounding box center [284, 451] width 109 height 17
type input "Addons:"
type input "الإضافات:"
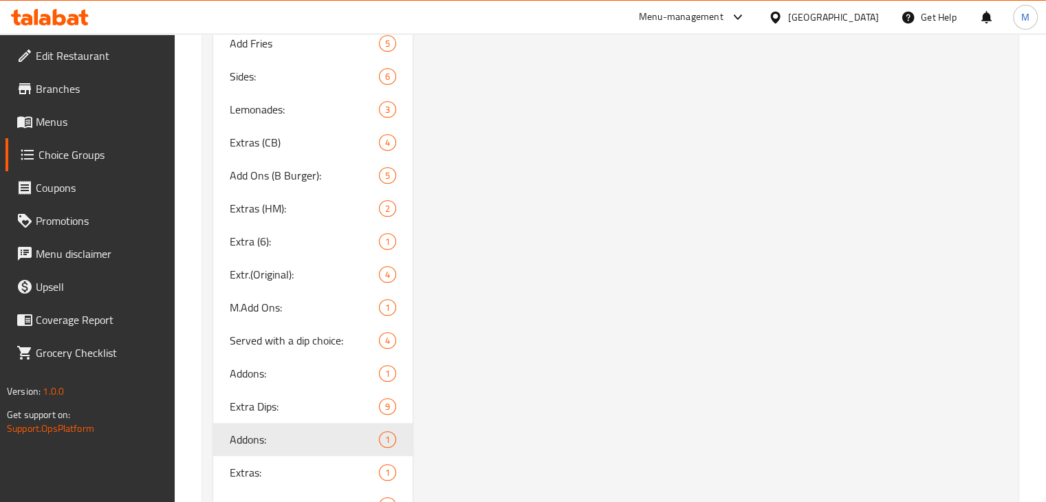
scroll to position [1136, 0]
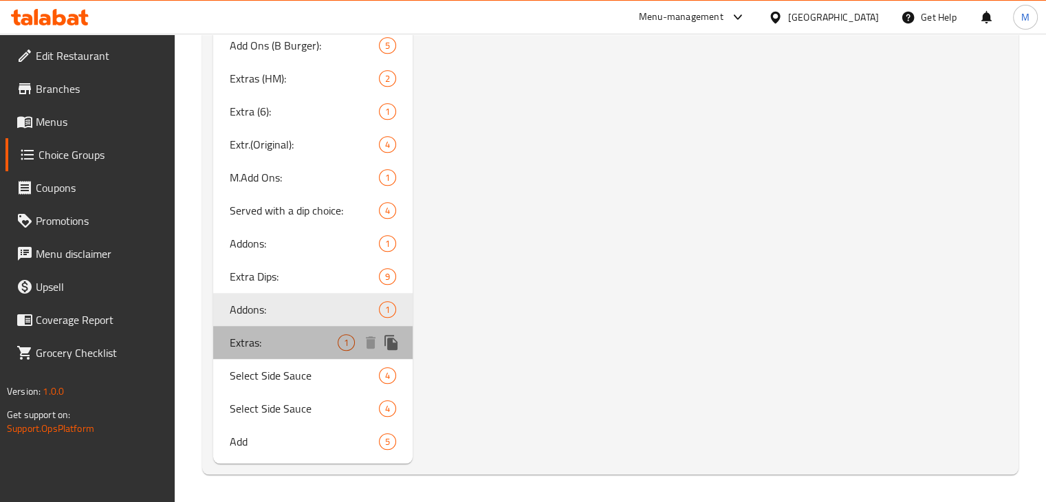
click at [295, 344] on span "Extras:" at bounding box center [284, 342] width 109 height 17
type input "Extras:"
type input "1"
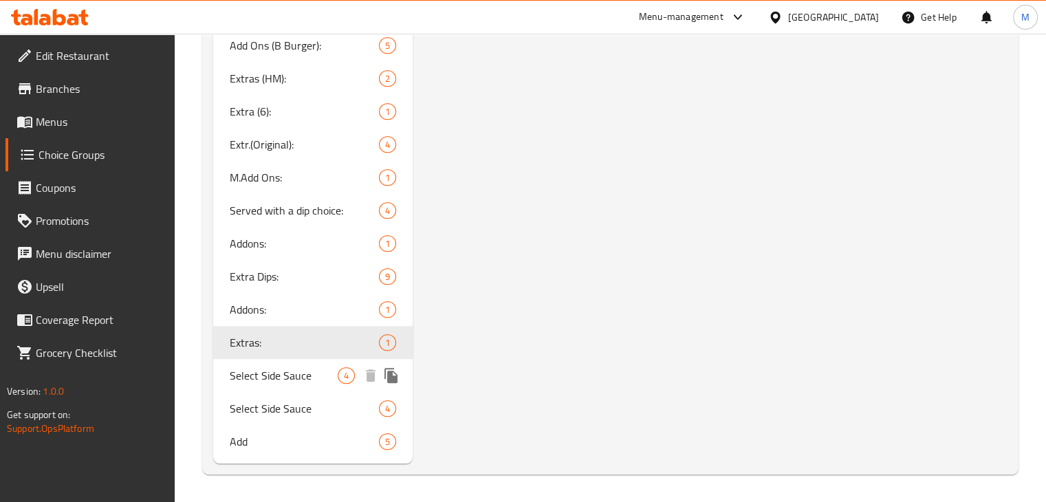
click at [316, 375] on span "Select Side Sauce" at bounding box center [284, 375] width 109 height 17
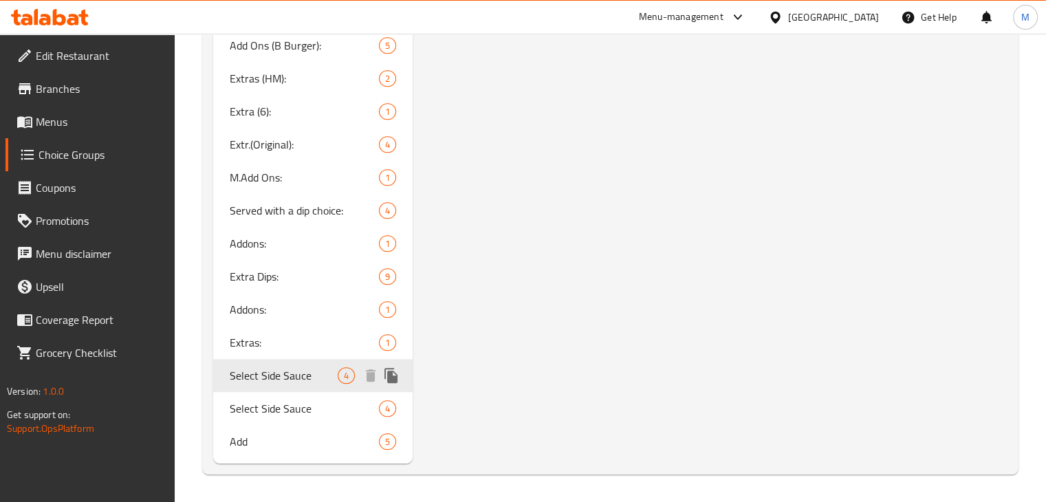
type input "Select Side Sauce"
type input "اختر الصلصة الجانبية"
type input "1"
click at [261, 415] on span "Select Side Sauce" at bounding box center [284, 408] width 109 height 17
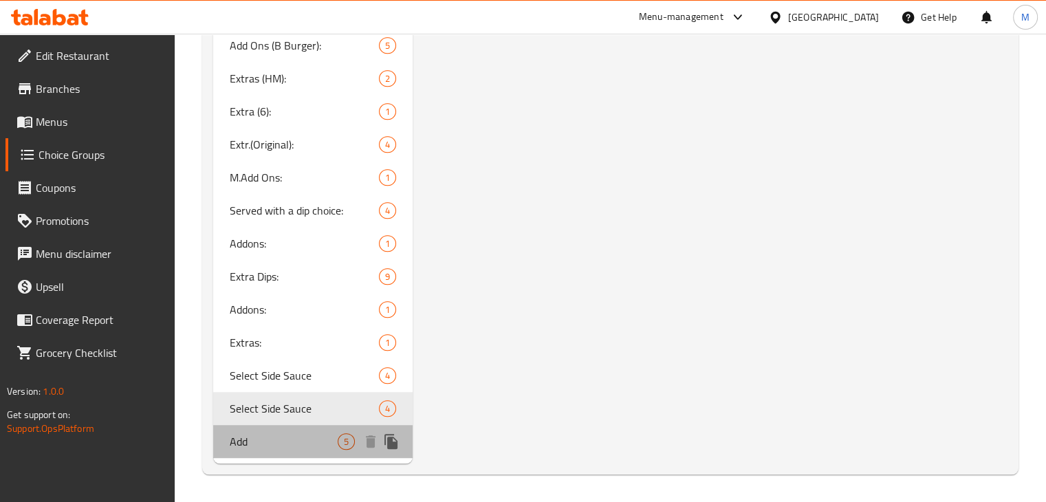
click at [276, 452] on div "Add 5" at bounding box center [313, 441] width 200 height 33
type input "Add"
type input "اضافة"
type input "0"
type input "5"
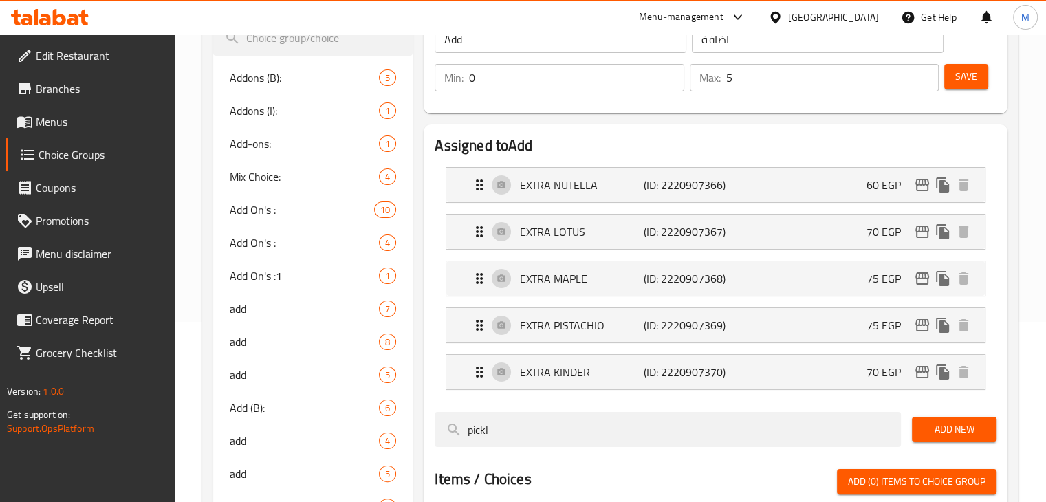
scroll to position [183, 0]
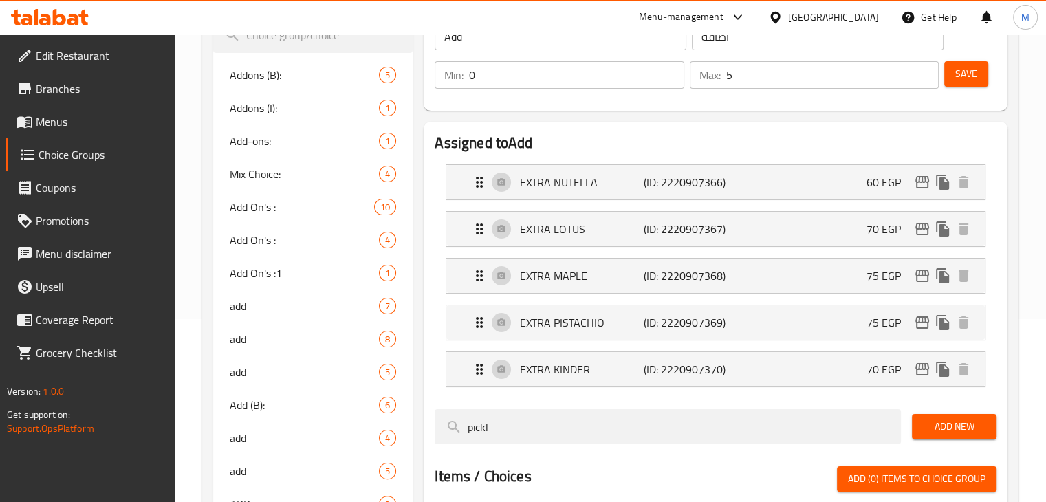
click at [53, 21] on icon at bounding box center [59, 17] width 13 height 17
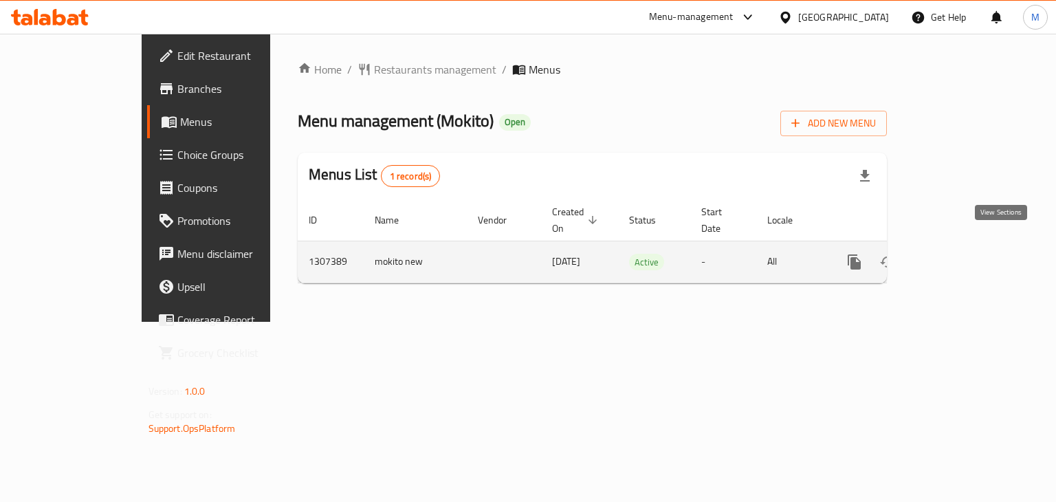
click at [962, 254] on icon "enhanced table" at bounding box center [953, 262] width 17 height 17
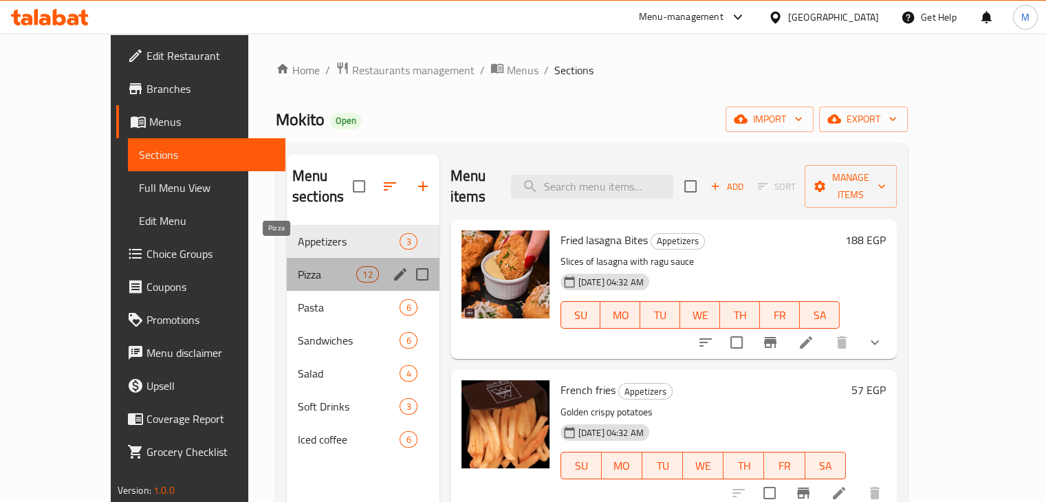
click at [298, 266] on span "Pizza" at bounding box center [327, 274] width 58 height 17
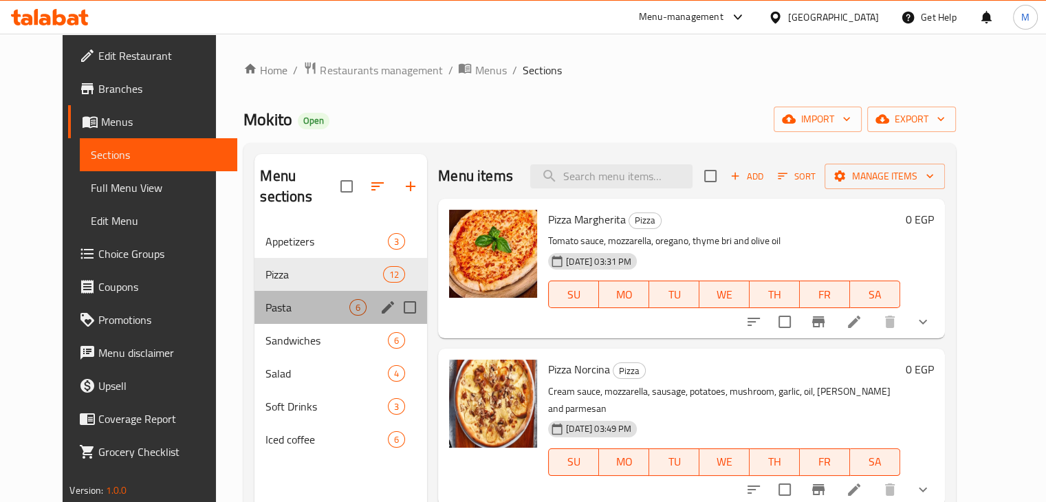
click at [288, 300] on div "Pasta 6" at bounding box center [340, 307] width 173 height 33
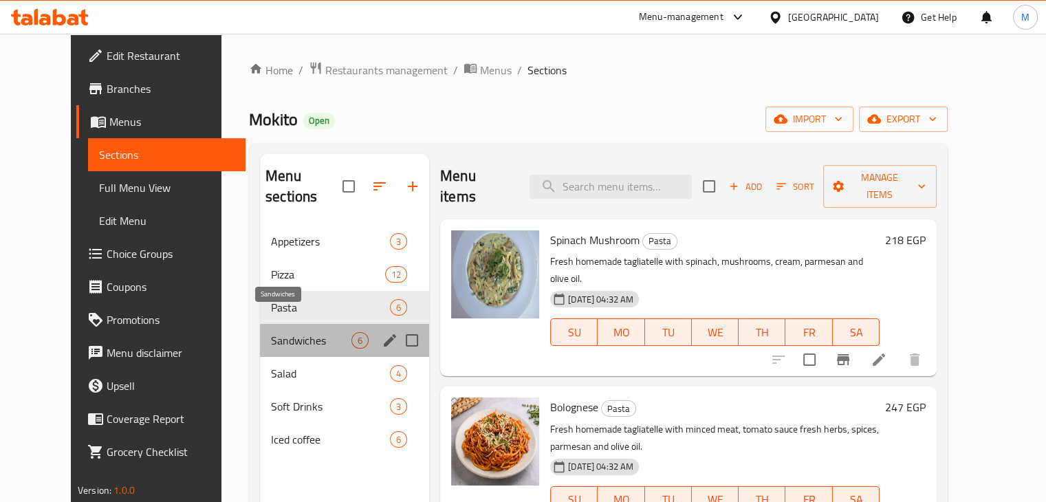
click at [292, 332] on span "Sandwiches" at bounding box center [311, 340] width 80 height 17
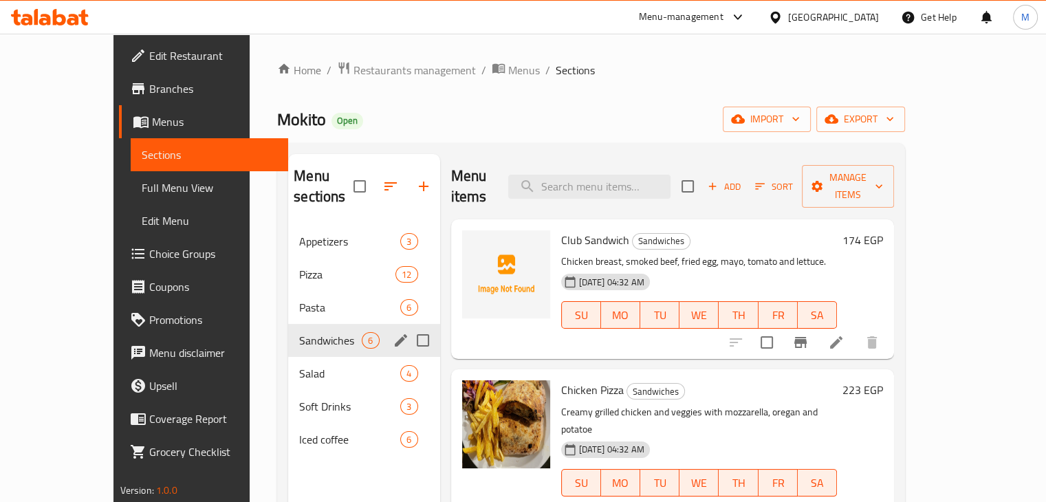
click at [289, 357] on div "Salad 4" at bounding box center [363, 373] width 151 height 33
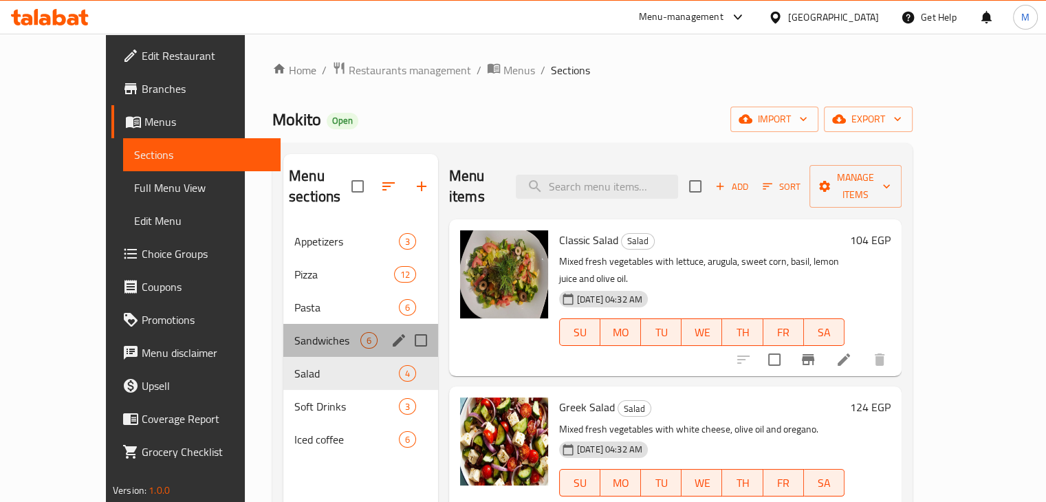
click at [297, 332] on span "Sandwiches" at bounding box center [327, 340] width 66 height 17
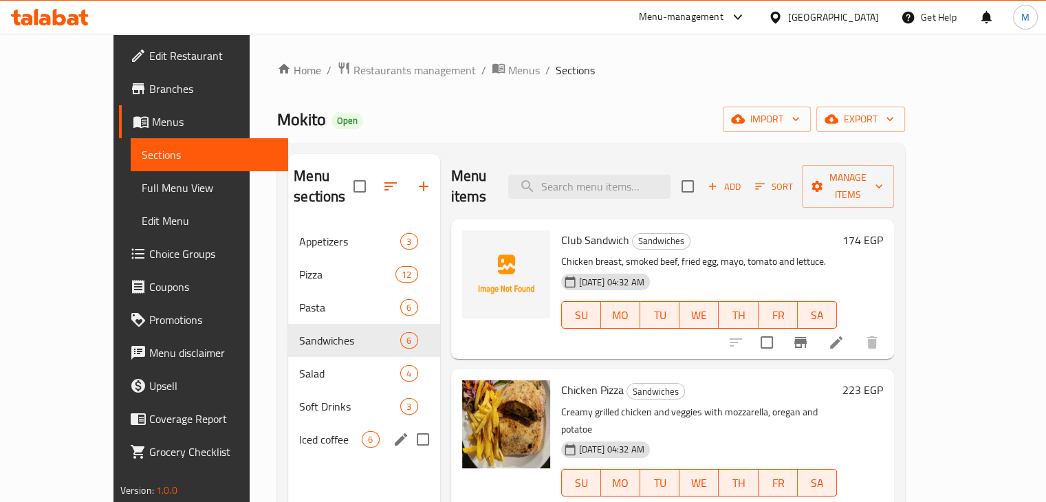
scroll to position [193, 0]
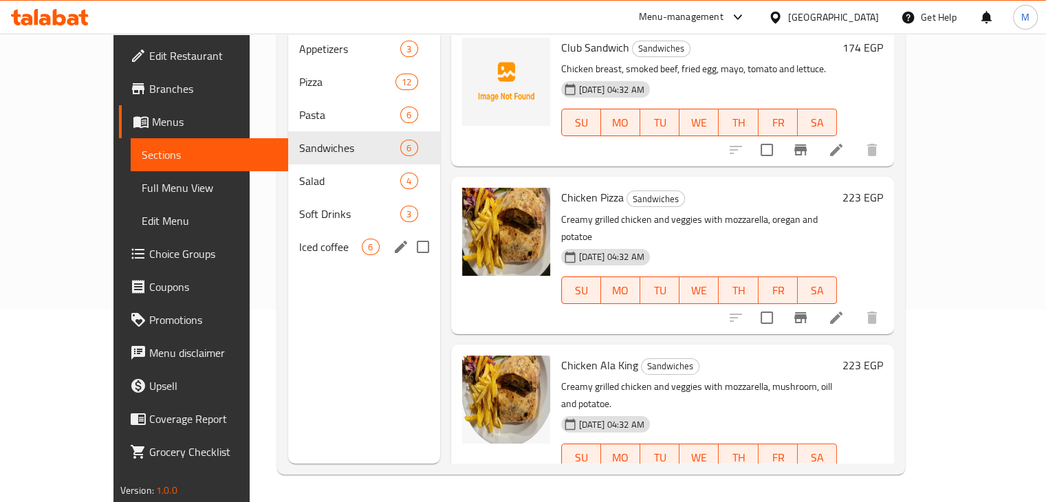
click at [299, 239] on span "Iced coffee" at bounding box center [330, 247] width 63 height 17
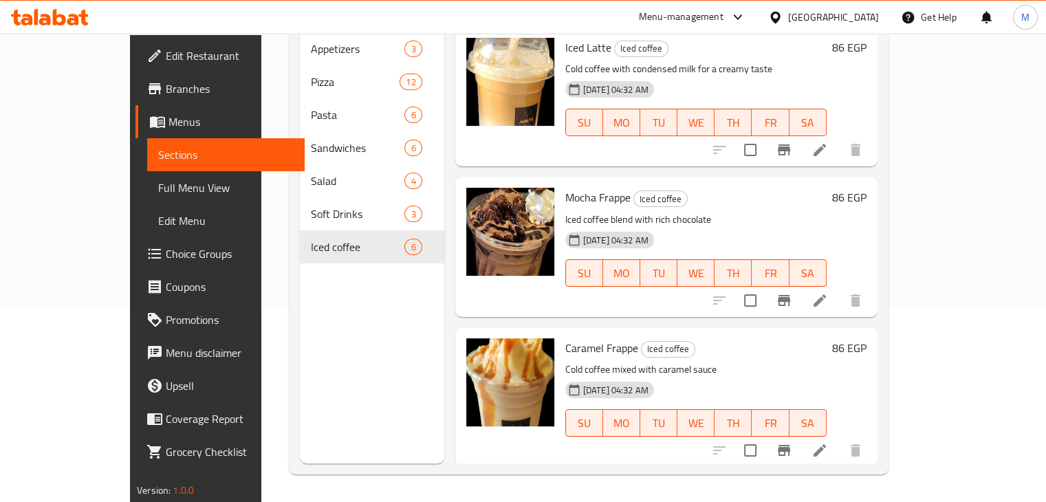
scroll to position [62, 0]
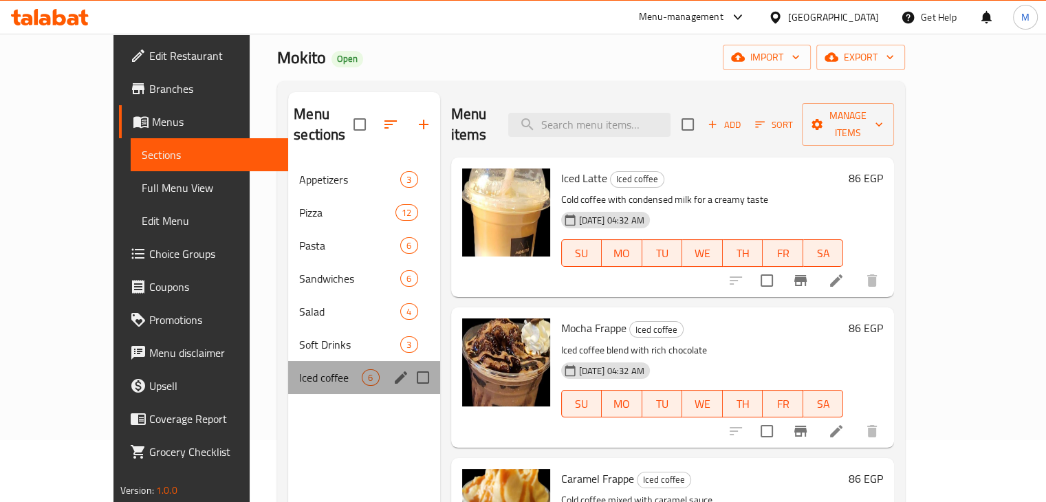
click at [288, 361] on div "Iced coffee 6" at bounding box center [363, 377] width 151 height 33
click at [288, 334] on div "Soft Drinks 3" at bounding box center [363, 344] width 151 height 33
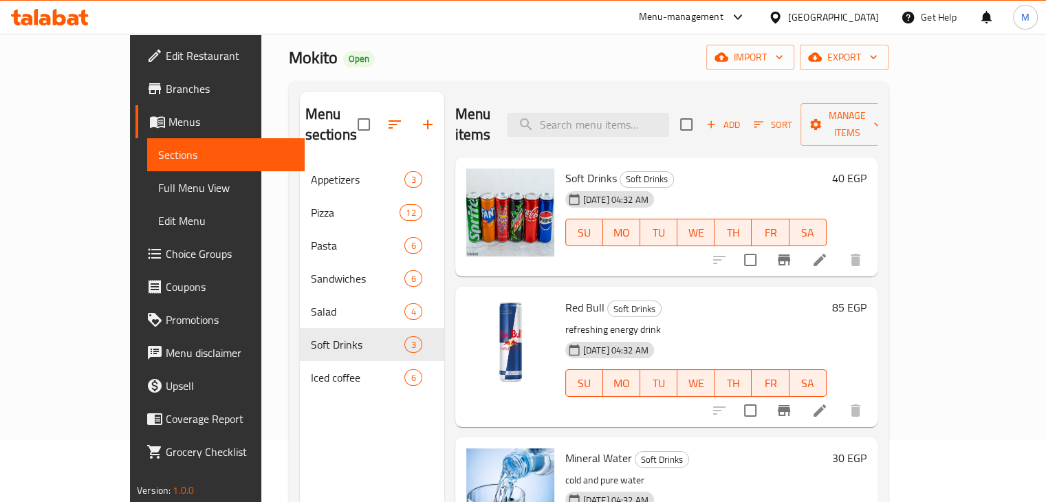
click at [545, 63] on div "Mokito Open import export" at bounding box center [589, 57] width 600 height 25
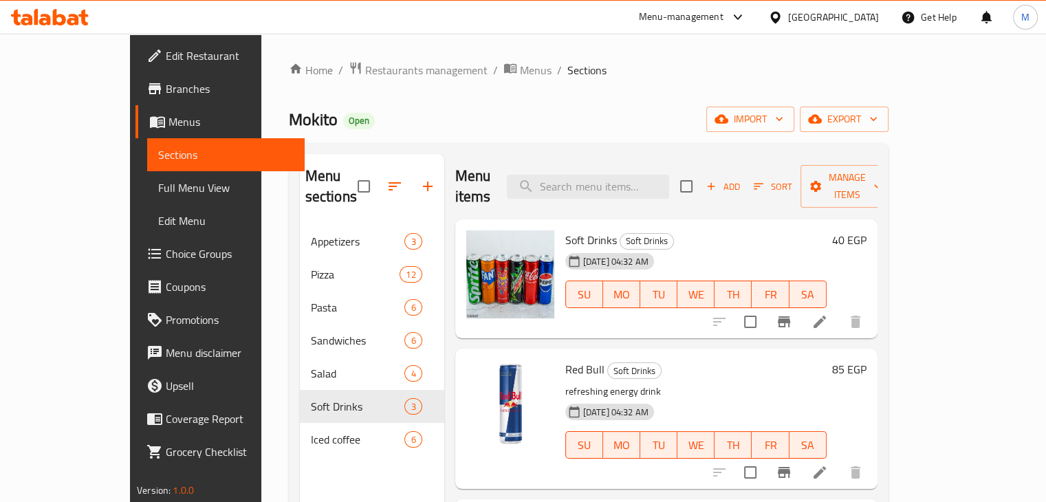
click at [166, 86] on span "Branches" at bounding box center [230, 88] width 128 height 17
